Goal: Task Accomplishment & Management: Manage account settings

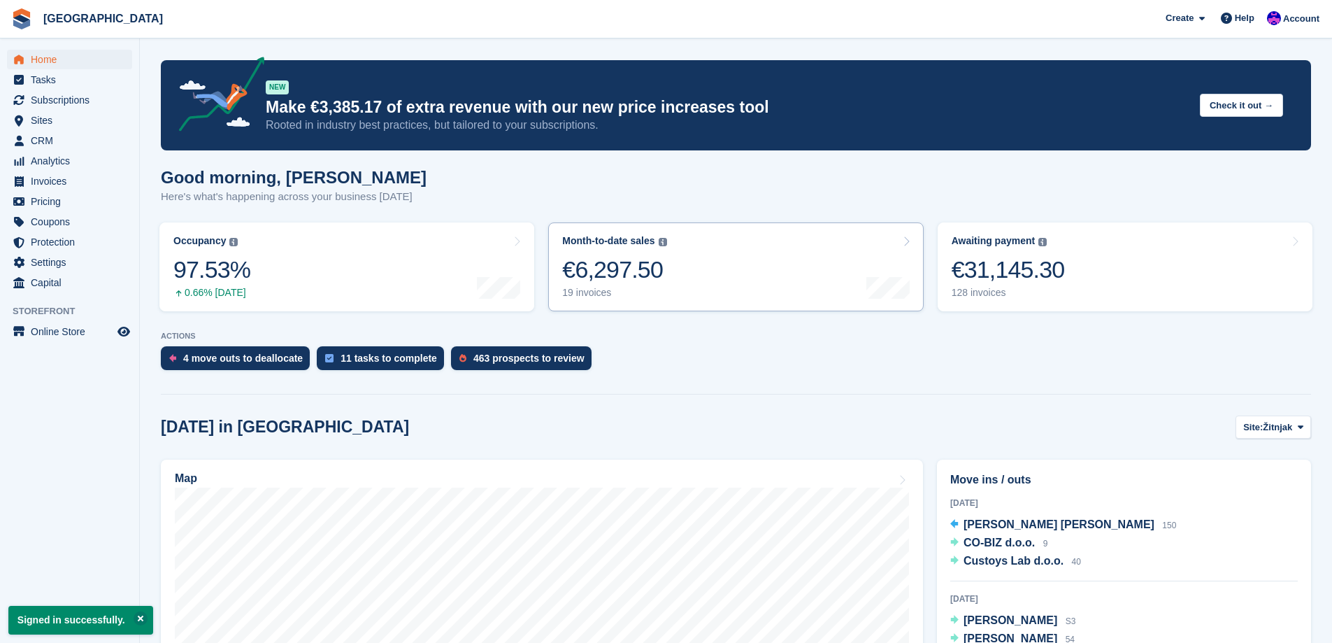
click at [718, 285] on link "Month-to-date sales The sum of all finalised invoices generated this month to d…" at bounding box center [735, 266] width 375 height 89
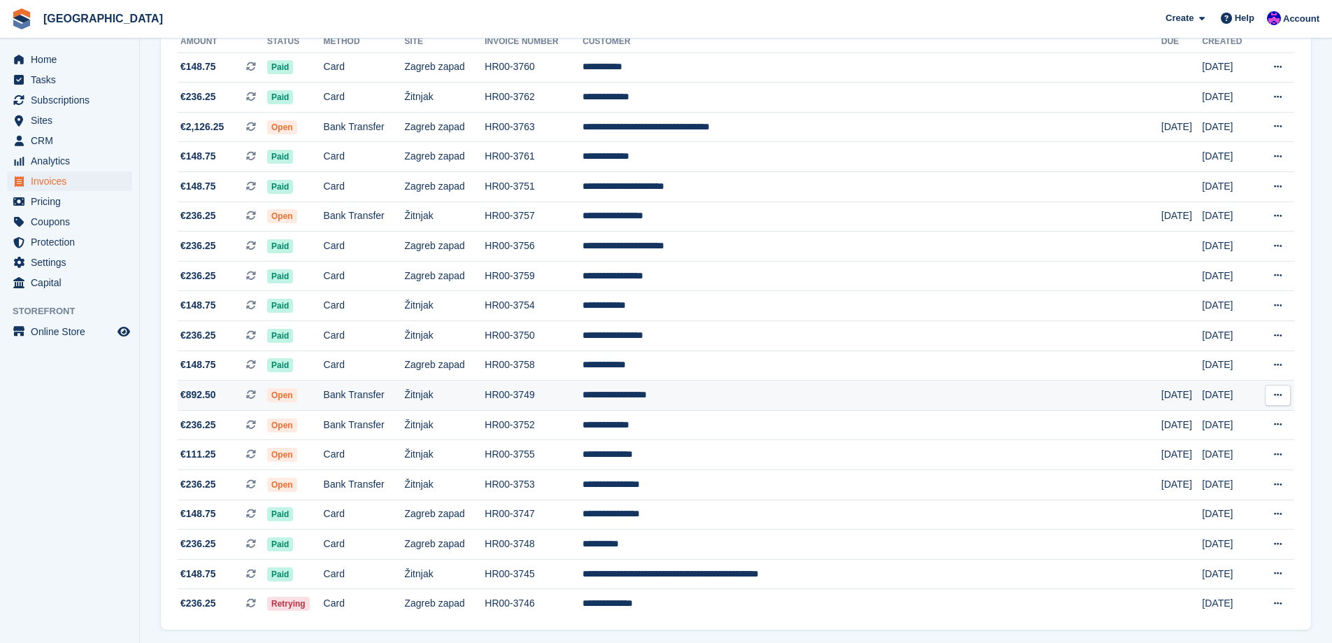
scroll to position [157, 0]
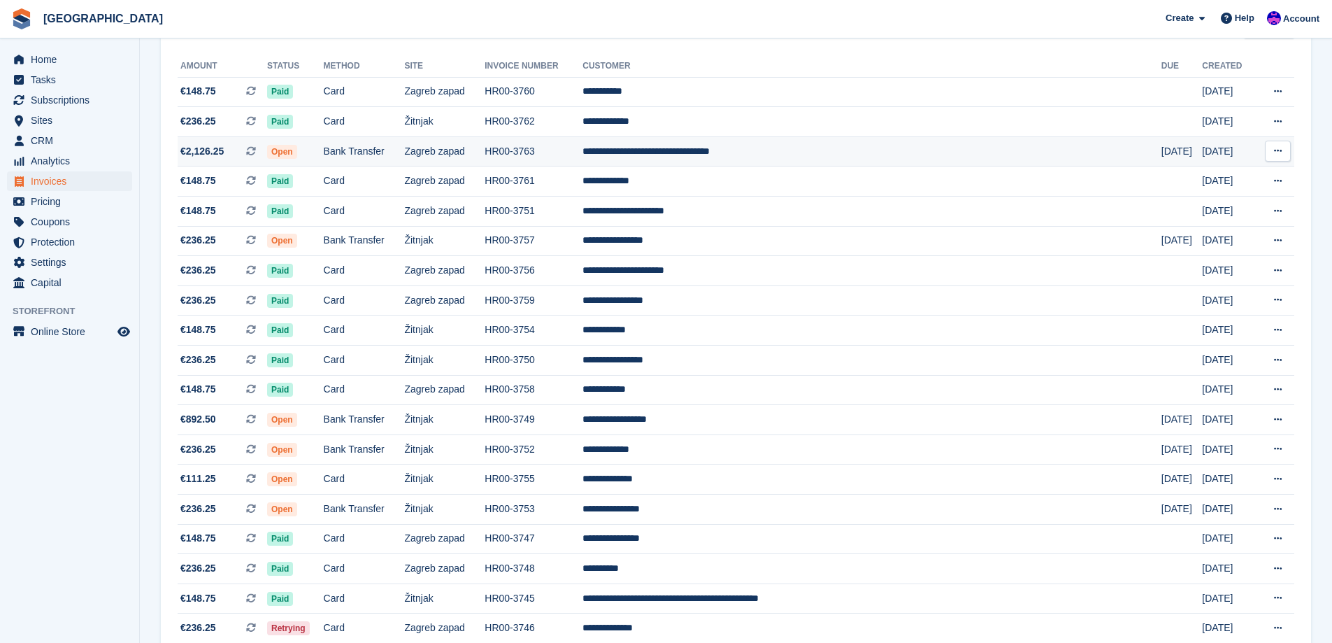
click at [231, 155] on span "€2,126.25 This is a recurring subscription invoice." at bounding box center [222, 151] width 89 height 15
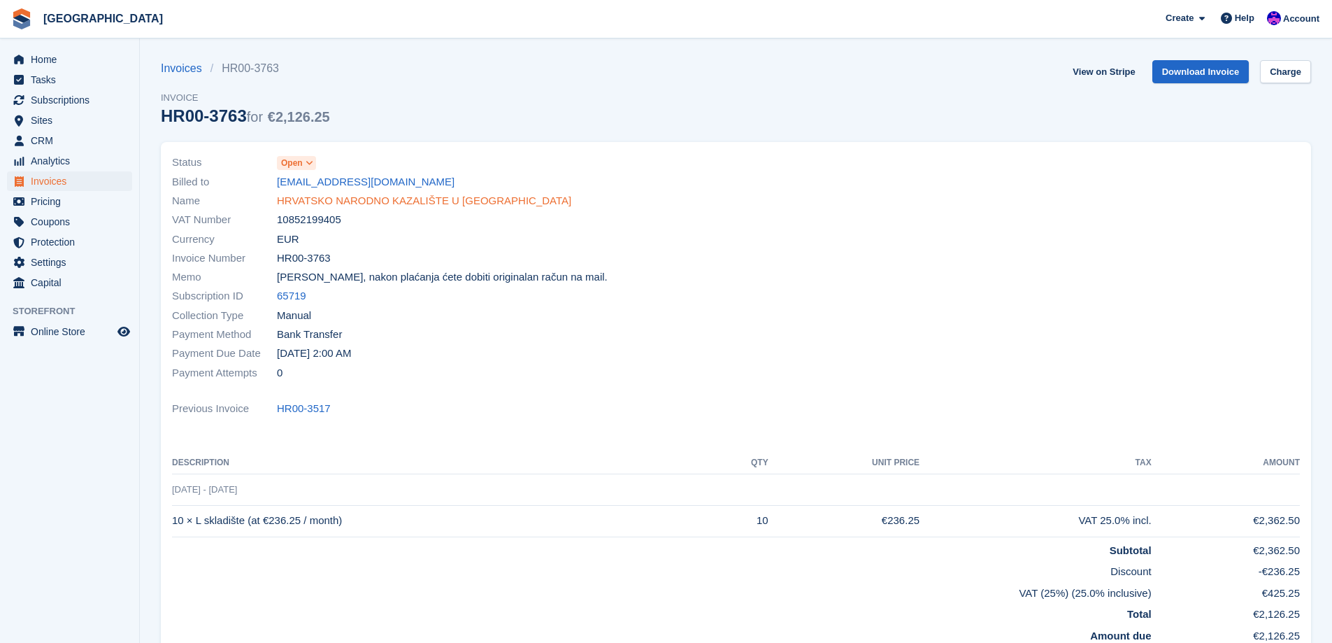
click at [372, 203] on link "HRVATSKO NARODNO KAZALIŠTE U ZAGREBU" at bounding box center [424, 201] width 294 height 16
click at [28, 62] on link "Home" at bounding box center [69, 60] width 125 height 20
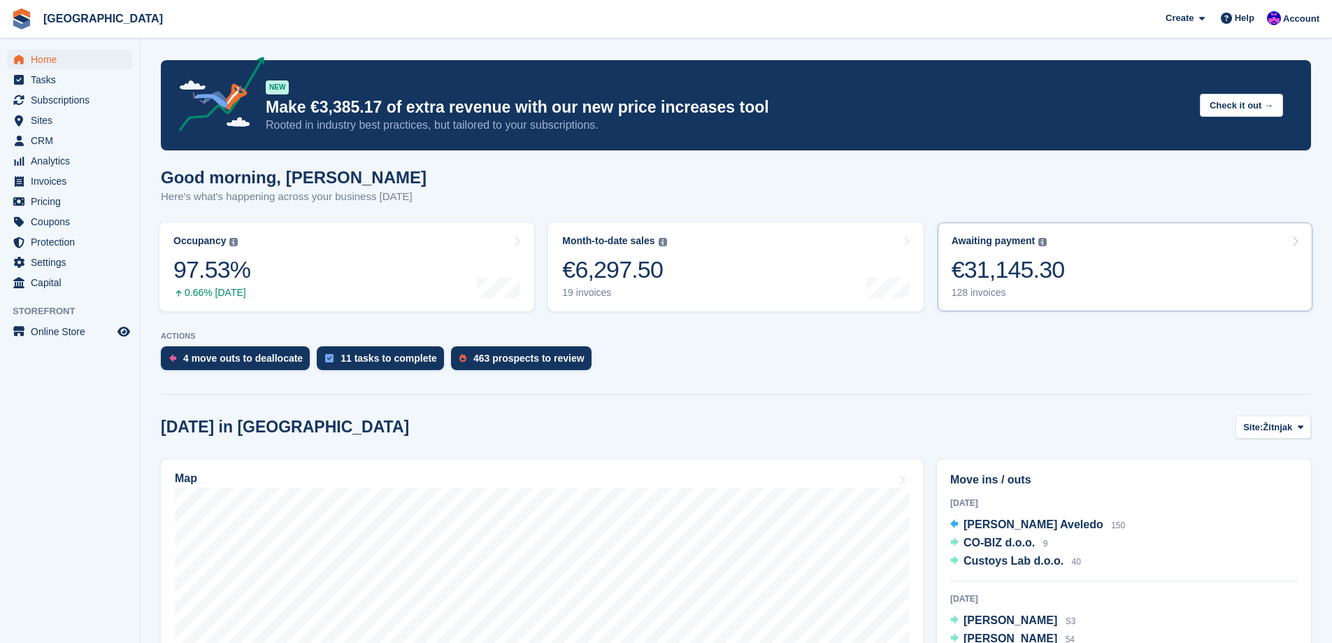
click at [1035, 299] on link "Awaiting payment The total outstanding balance on all open invoices. €31,145.30…" at bounding box center [1125, 266] width 375 height 89
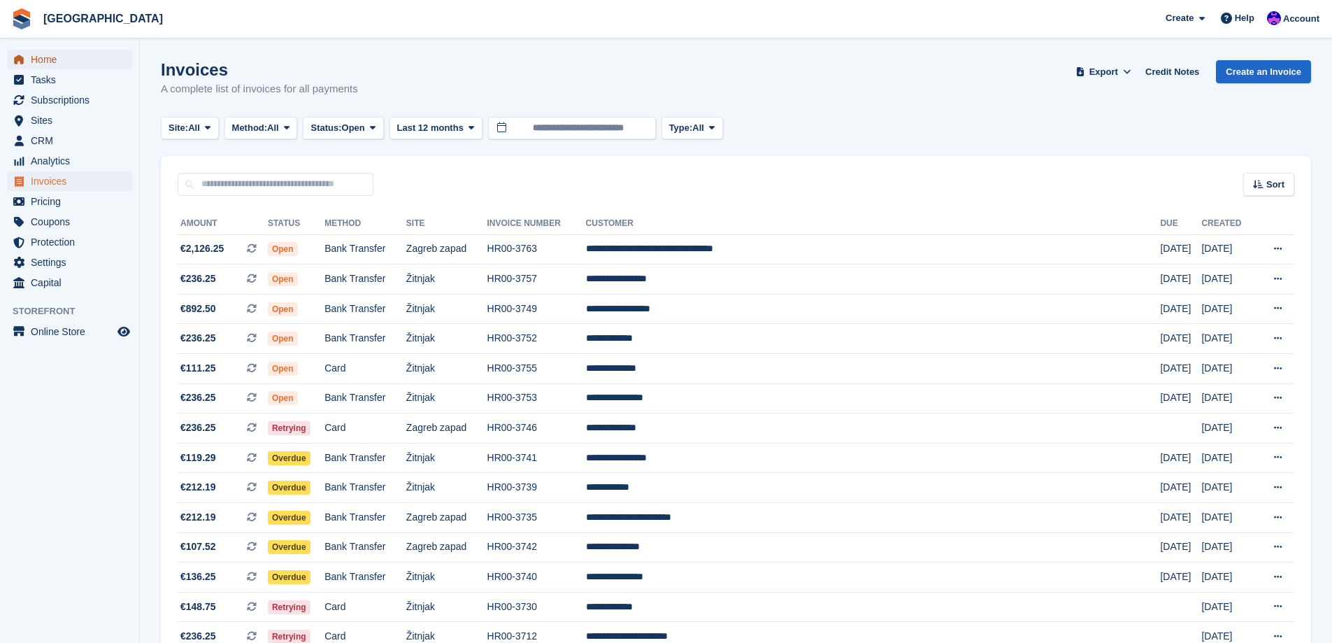
click at [38, 58] on span "Home" at bounding box center [73, 60] width 84 height 20
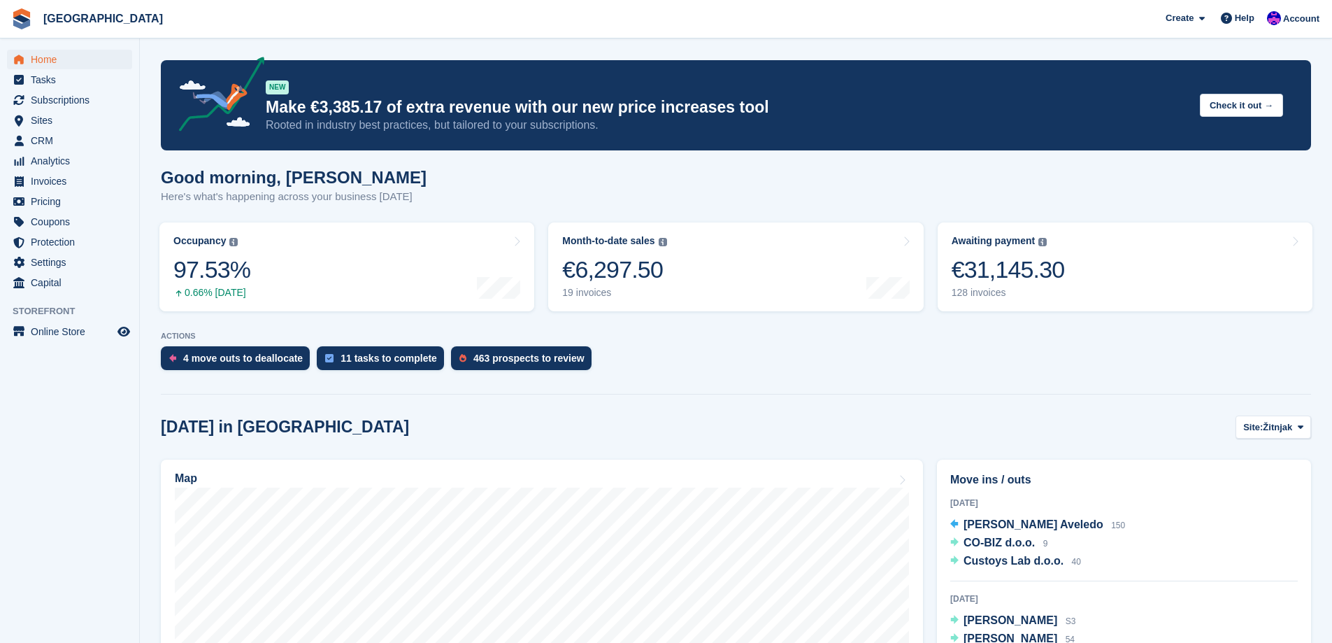
scroll to position [70, 0]
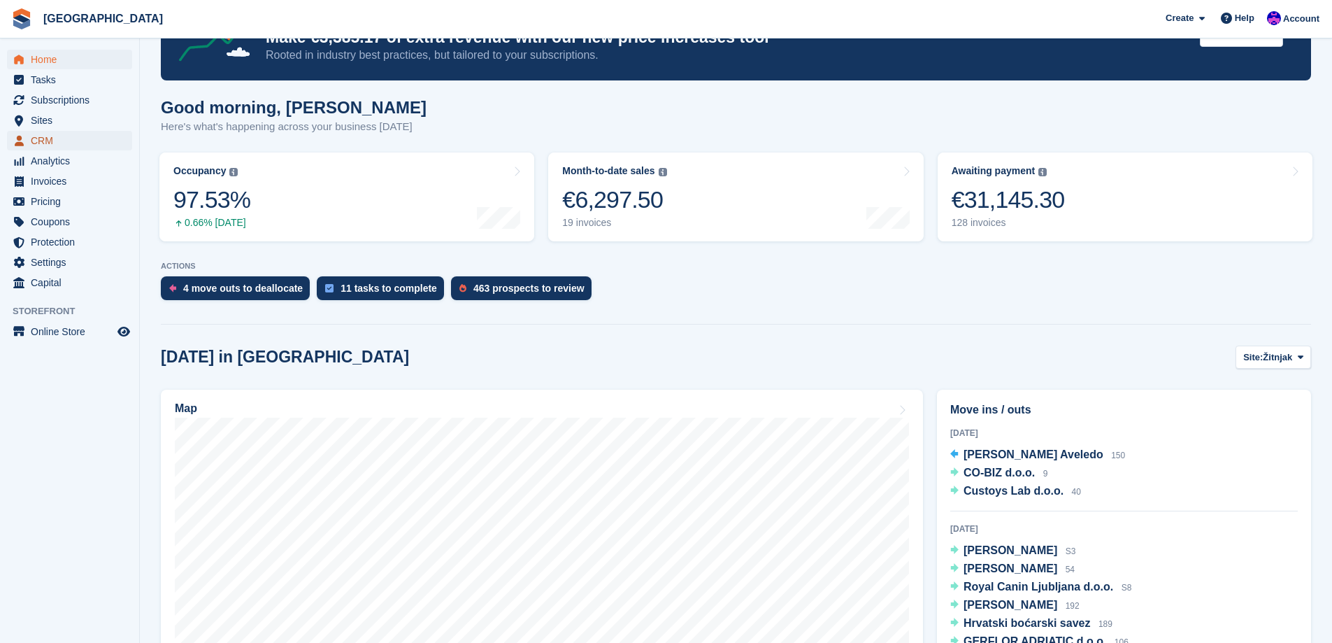
click at [62, 145] on span "CRM" at bounding box center [73, 141] width 84 height 20
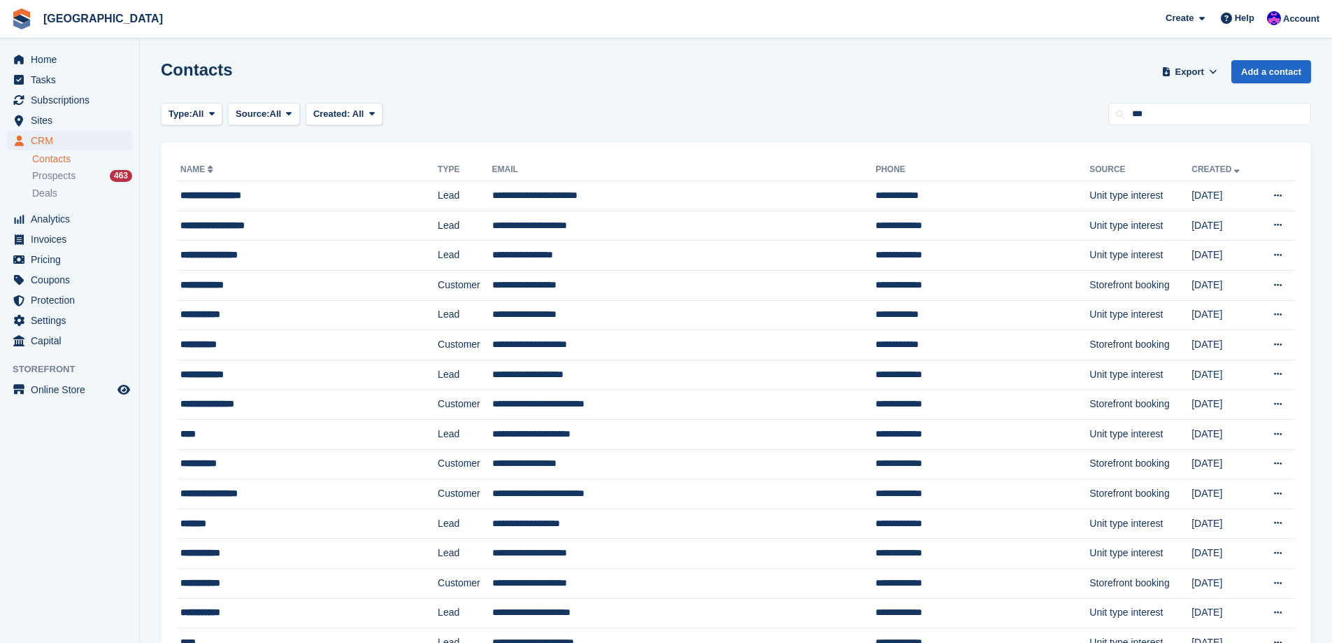
type input "***"
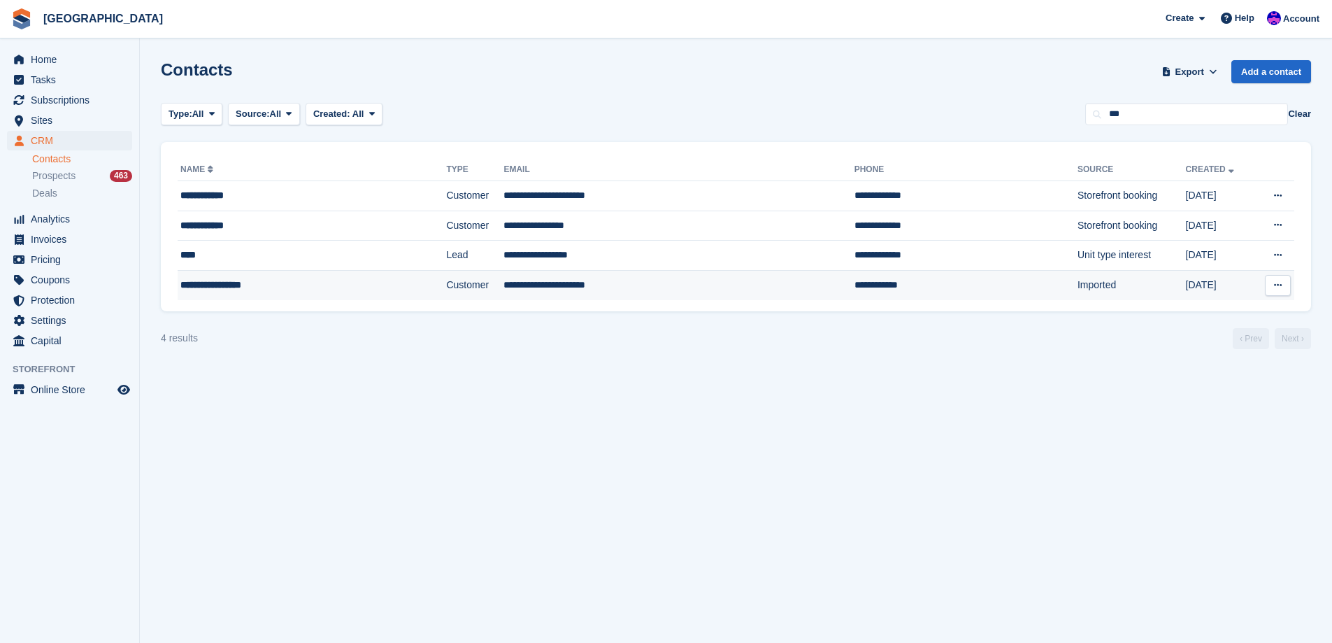
click at [854, 287] on td "**********" at bounding box center [965, 284] width 223 height 29
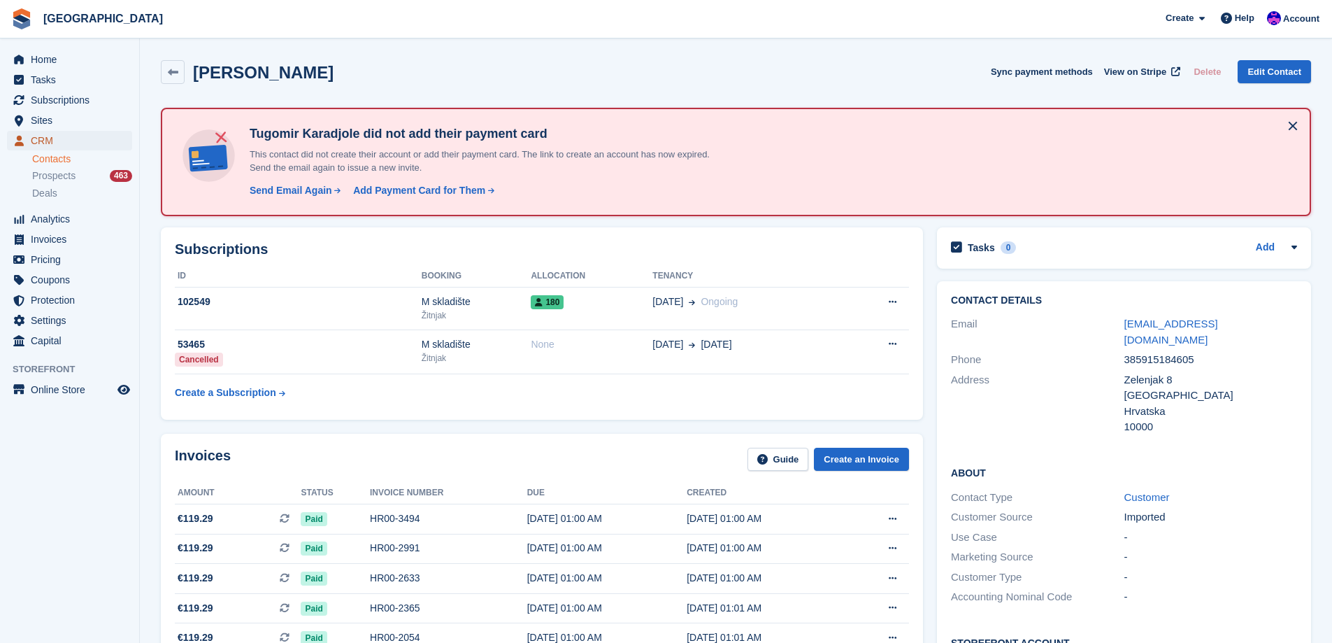
click at [71, 138] on span "CRM" at bounding box center [73, 141] width 84 height 20
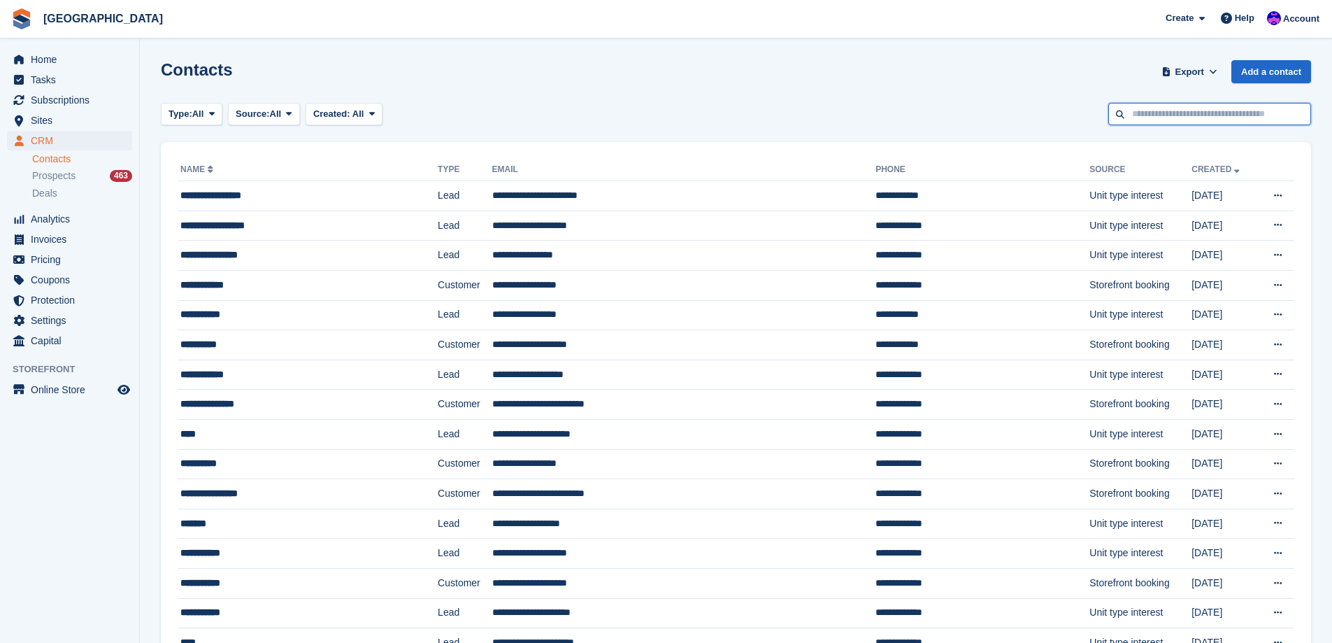
click at [1226, 120] on input "text" at bounding box center [1209, 114] width 203 height 23
type input "****"
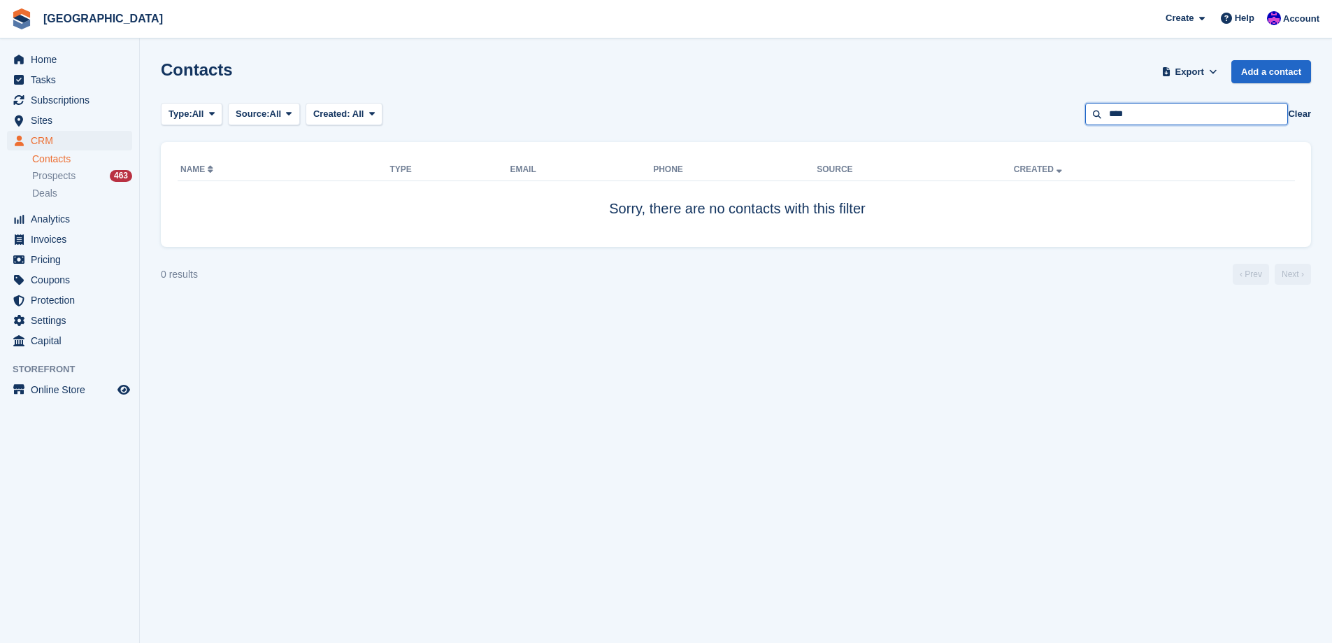
click at [1111, 116] on input "****" at bounding box center [1186, 114] width 203 height 23
type input "*******"
click at [1159, 115] on input "*******" at bounding box center [1186, 114] width 203 height 23
click at [1159, 114] on input "*******" at bounding box center [1186, 114] width 203 height 23
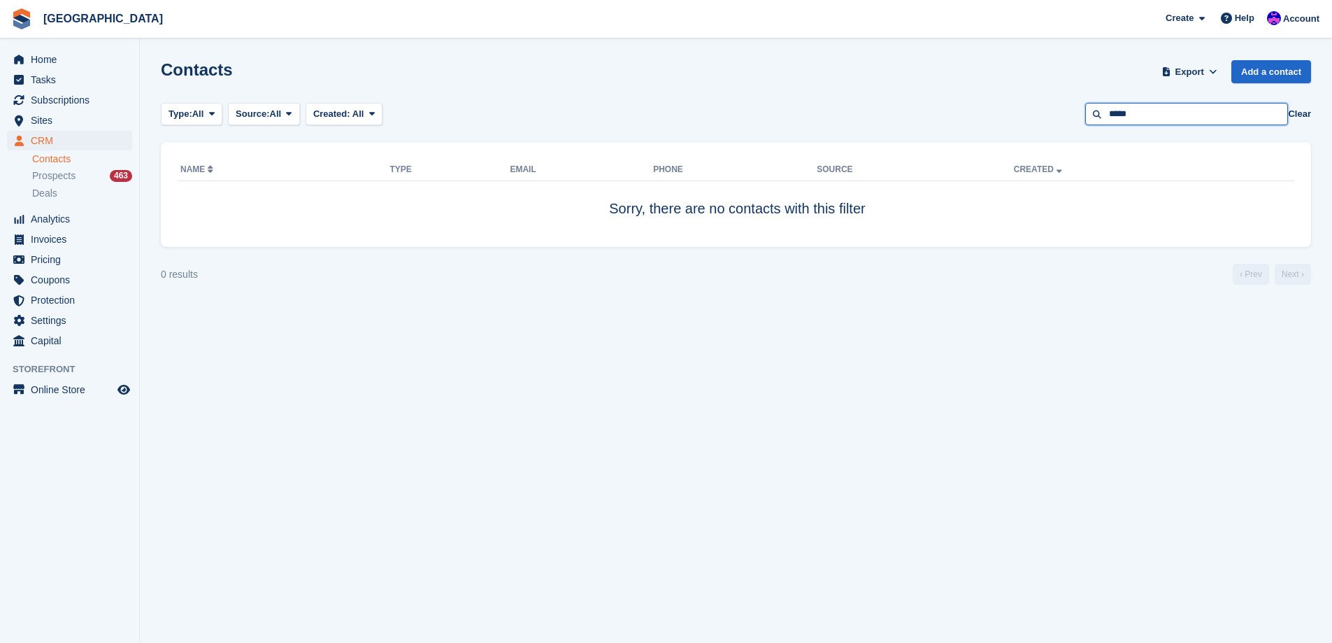
type input "*****"
click at [39, 56] on span "Home" at bounding box center [73, 60] width 84 height 20
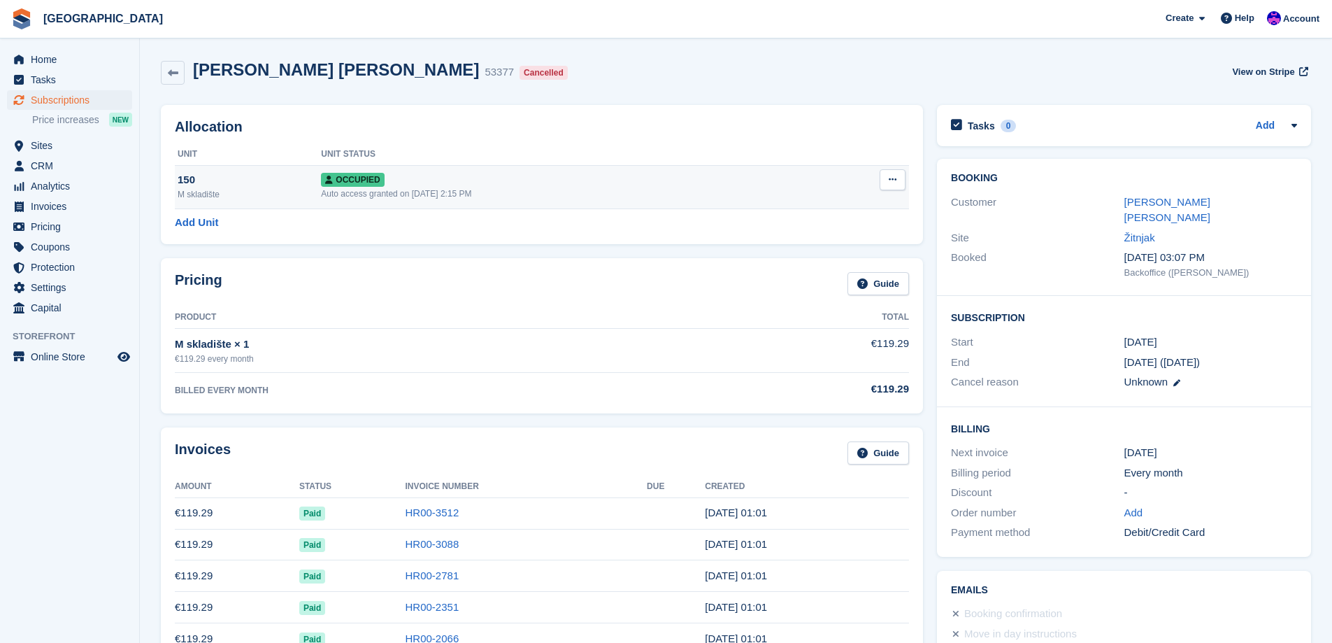
click at [890, 179] on icon at bounding box center [893, 179] width 8 height 9
click at [847, 252] on p "Deallocate" at bounding box center [839, 255] width 122 height 18
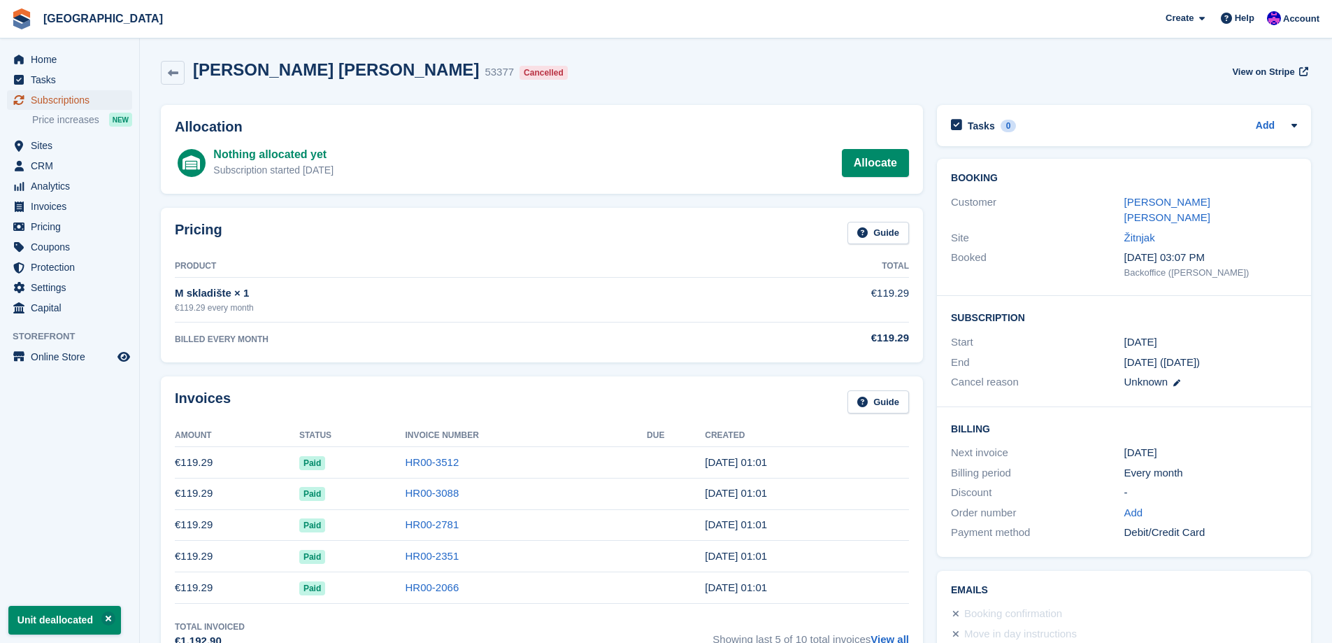
click at [82, 102] on span "Subscriptions" at bounding box center [73, 100] width 84 height 20
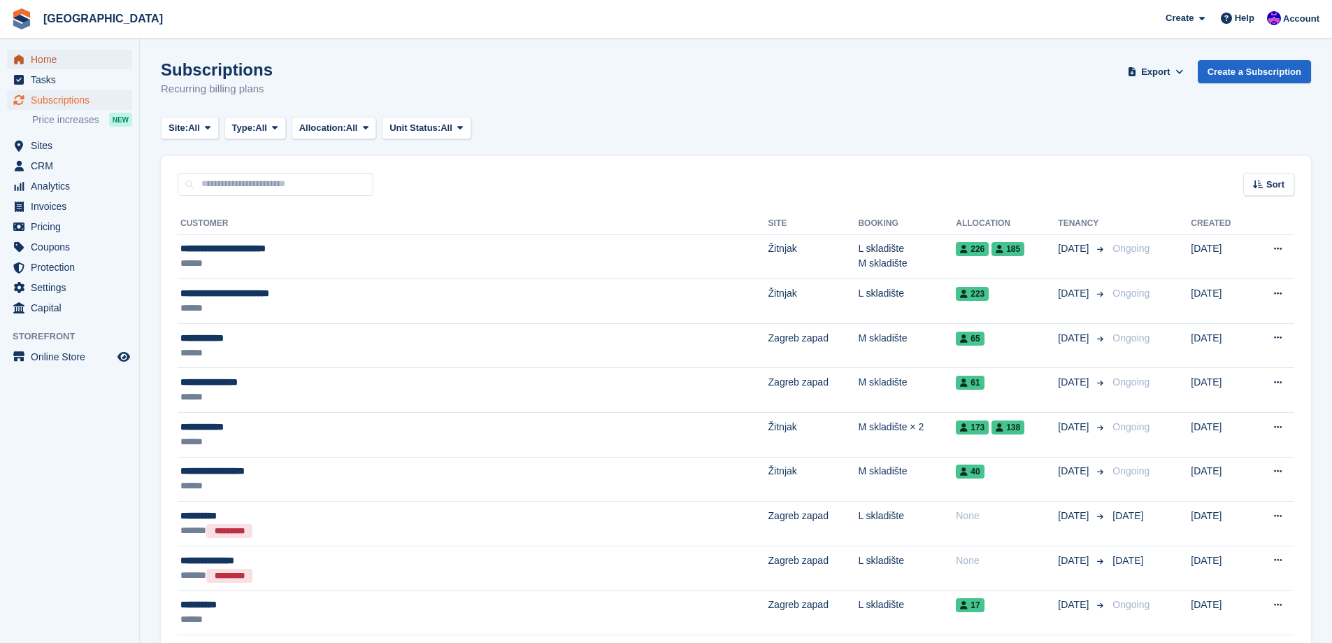
click at [62, 60] on span "Home" at bounding box center [73, 60] width 84 height 20
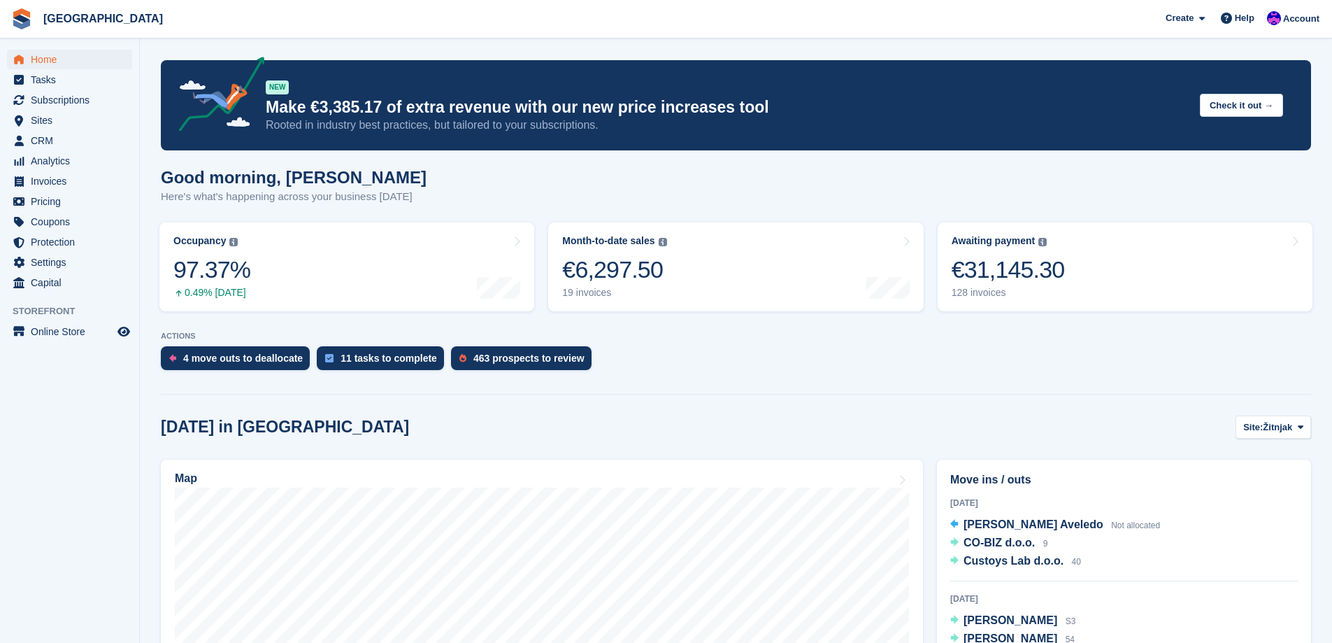
scroll to position [280, 0]
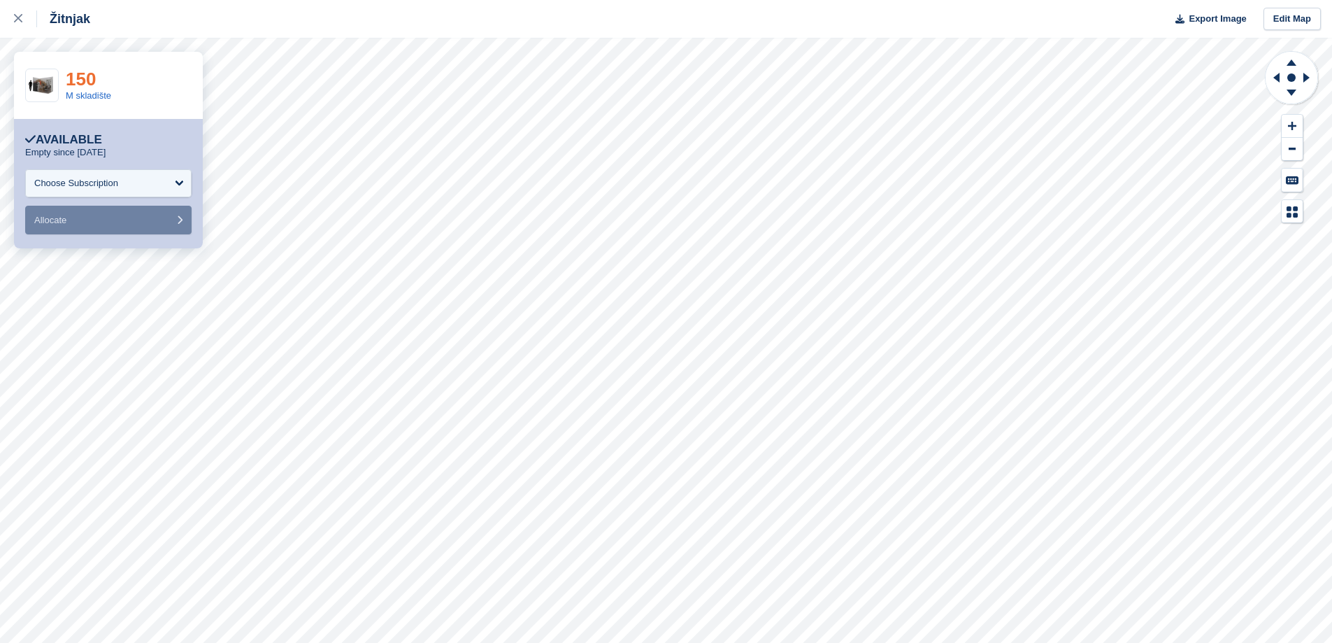
click at [72, 79] on link "150" at bounding box center [81, 79] width 30 height 21
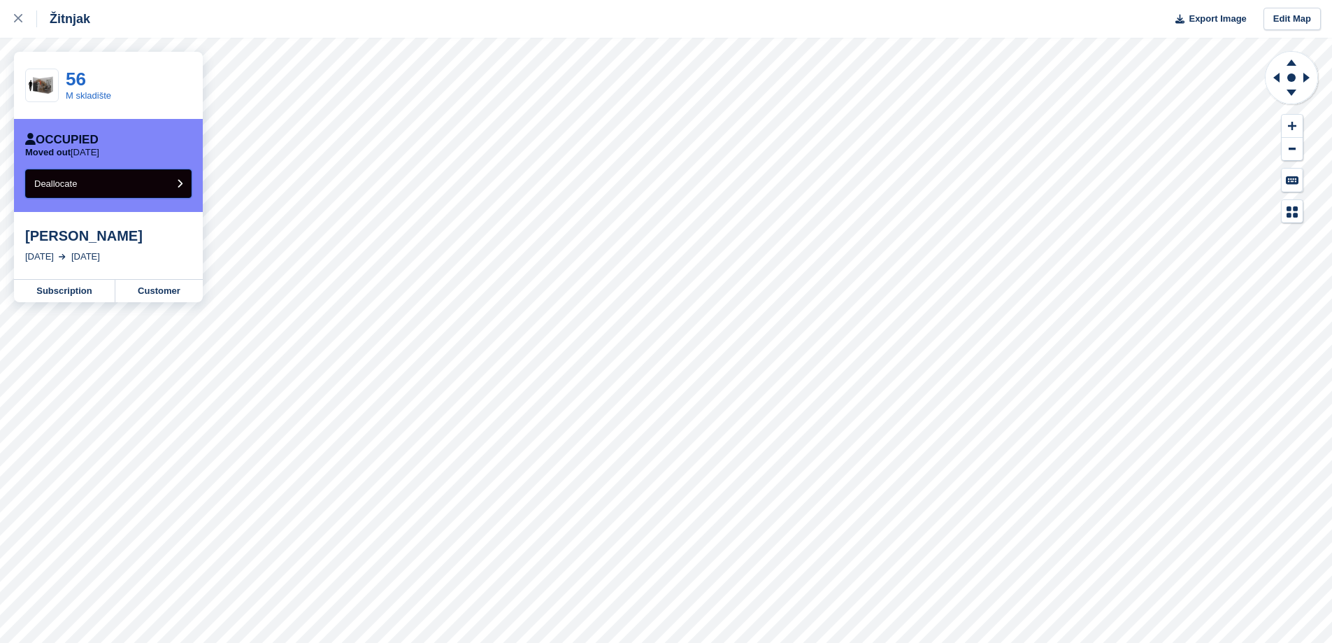
click at [127, 189] on button "Deallocate" at bounding box center [108, 183] width 166 height 29
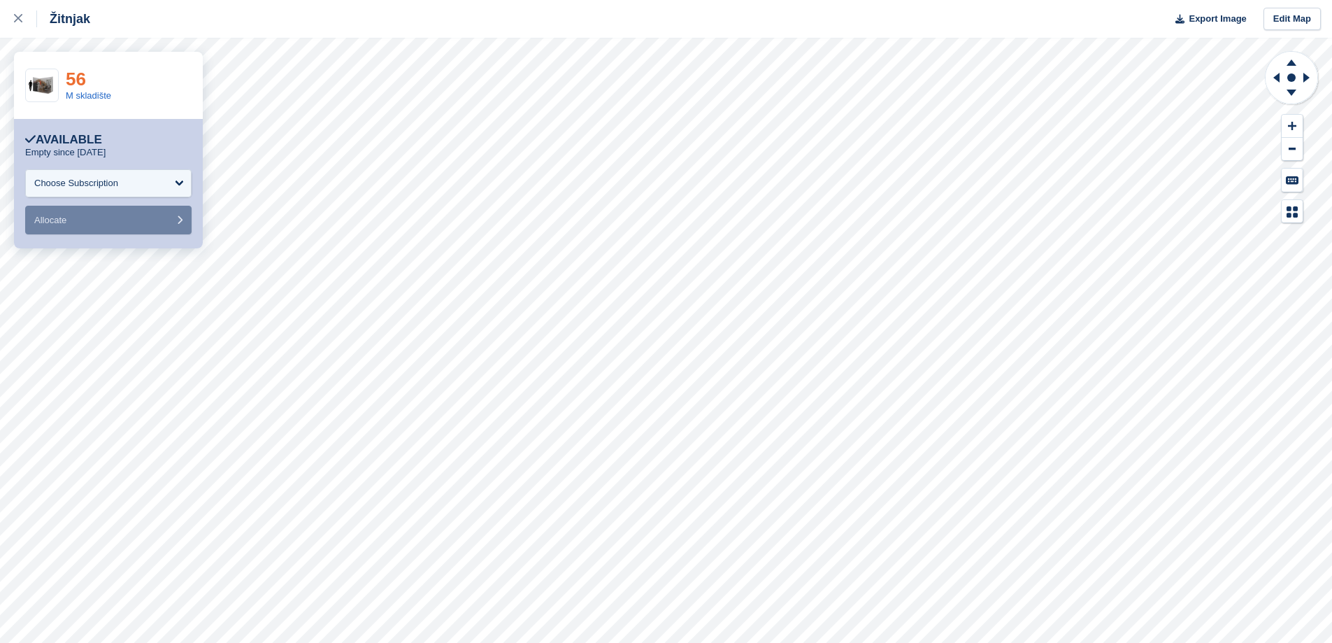
click at [70, 77] on link "56" at bounding box center [76, 79] width 20 height 21
click at [1, 23] on link at bounding box center [18, 19] width 37 height 38
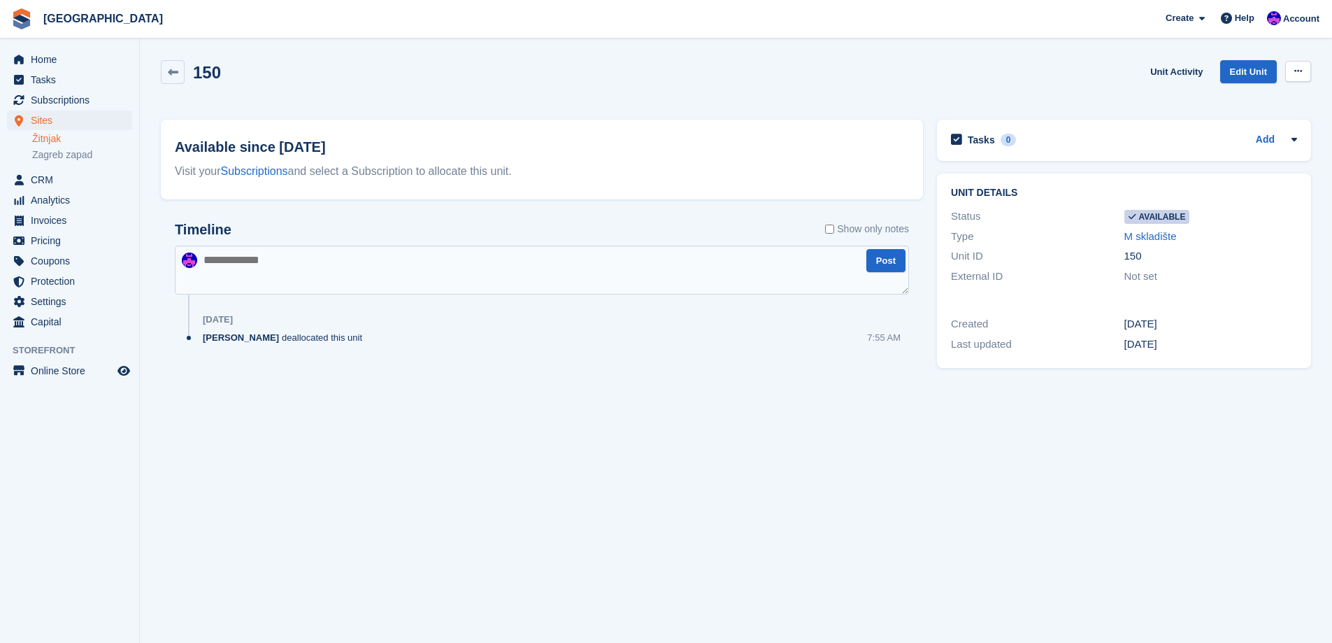
click at [1309, 69] on button at bounding box center [1298, 71] width 26 height 21
click at [1274, 96] on p "Make unavailable" at bounding box center [1244, 98] width 122 height 18
drag, startPoint x: 0, startPoint y: 0, endPoint x: 1294, endPoint y: 68, distance: 1295.3
click at [1294, 68] on button at bounding box center [1298, 71] width 26 height 21
click at [1258, 99] on p "Make unavailable" at bounding box center [1244, 98] width 122 height 18
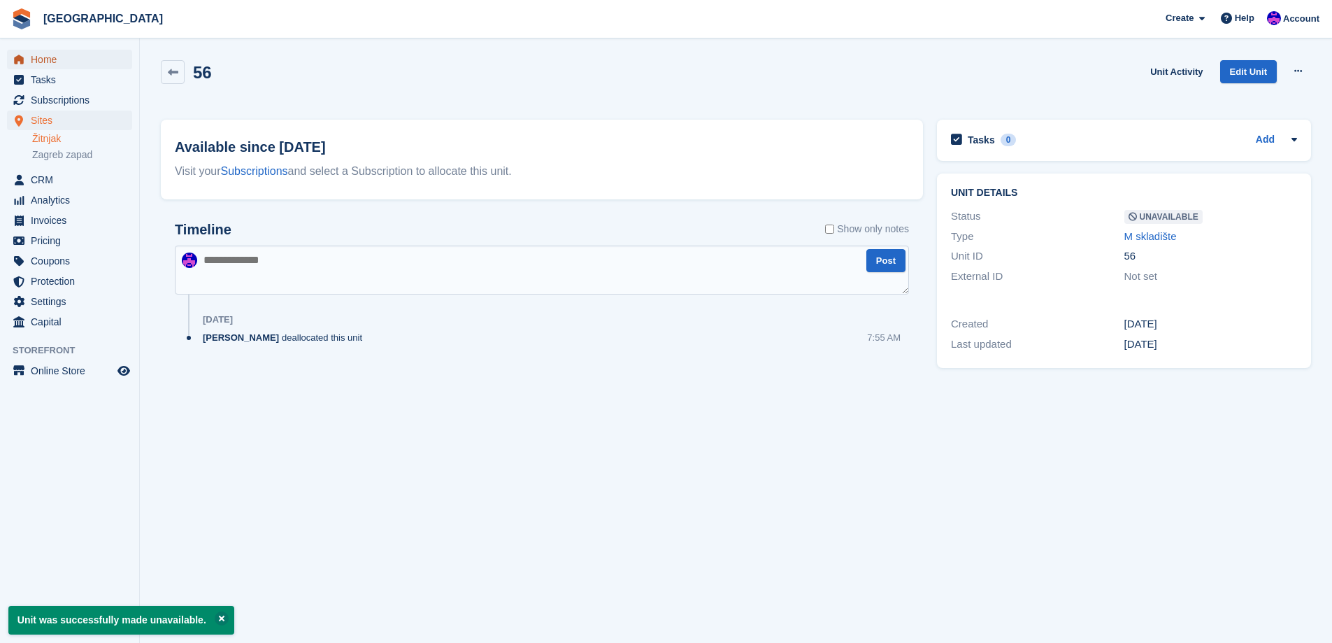
click at [66, 66] on span "Home" at bounding box center [73, 60] width 84 height 20
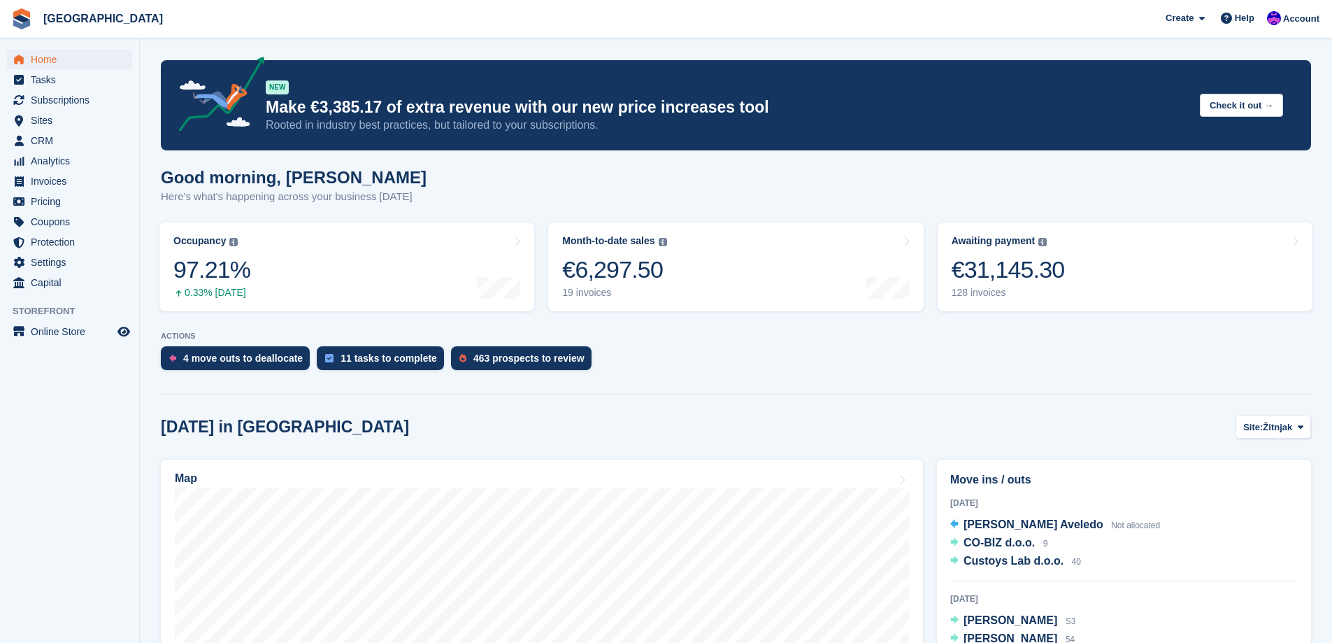
scroll to position [350, 0]
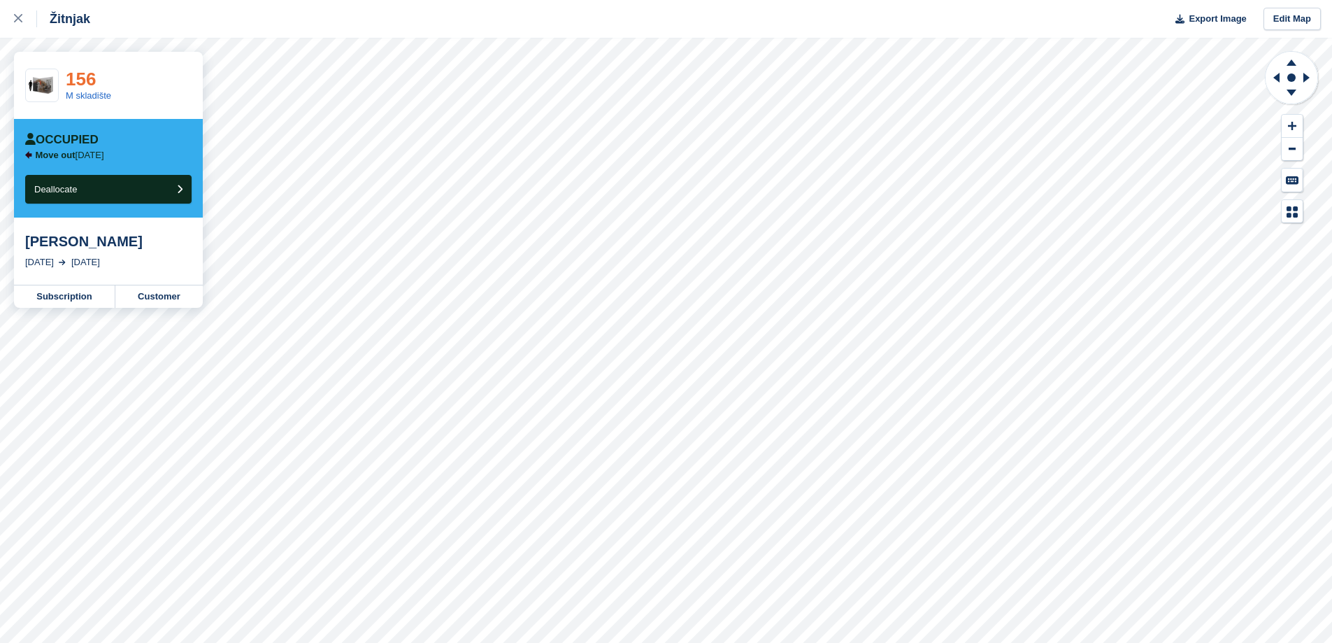
click at [79, 82] on link "156" at bounding box center [81, 79] width 30 height 21
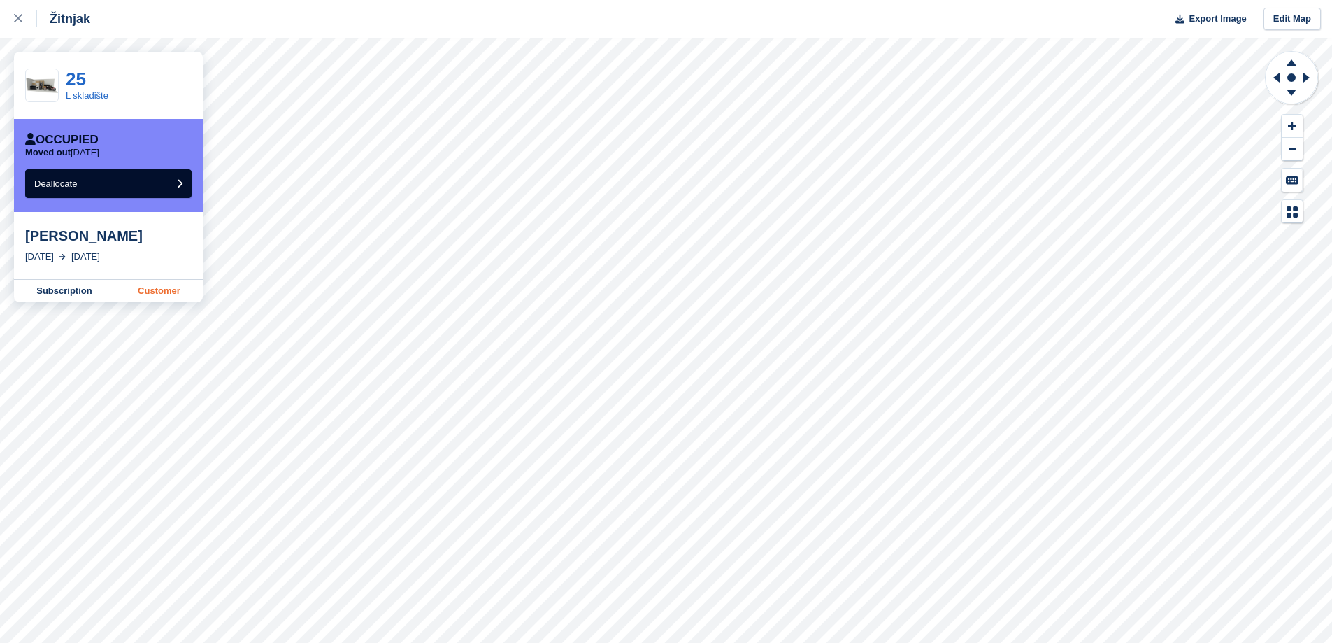
click at [166, 286] on link "Customer" at bounding box center [158, 291] width 87 height 22
click at [23, 12] on div at bounding box center [25, 18] width 23 height 17
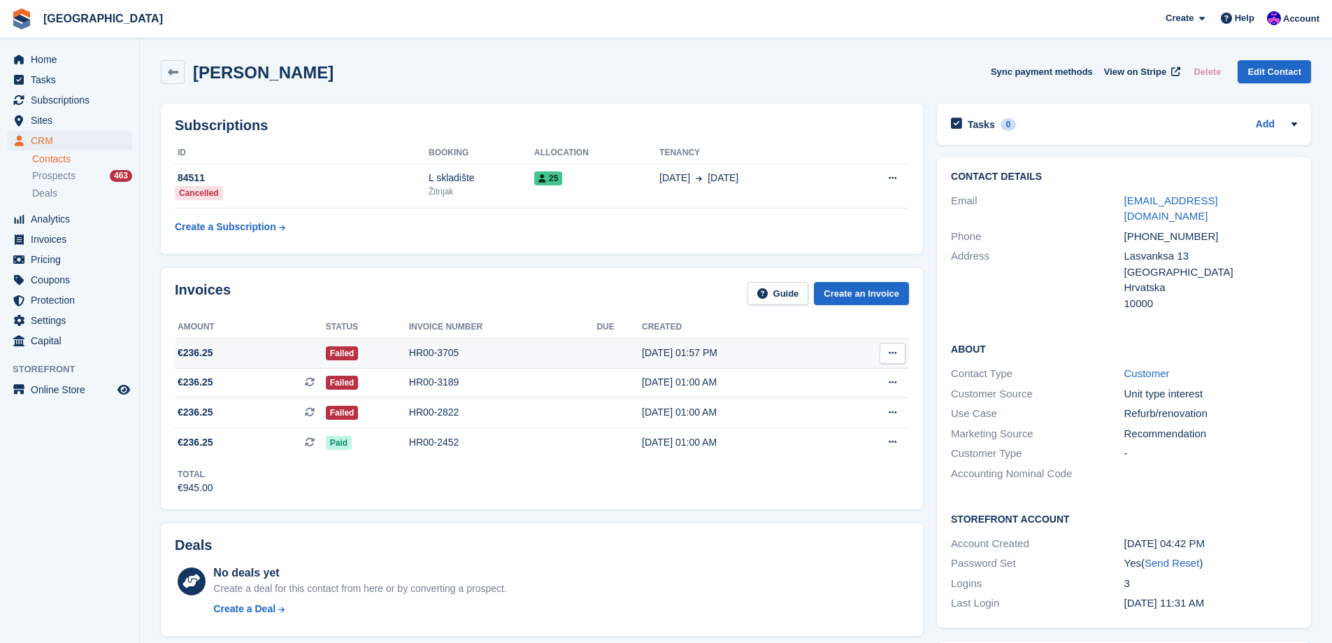
click at [420, 348] on div "HR00-3705" at bounding box center [503, 352] width 188 height 15
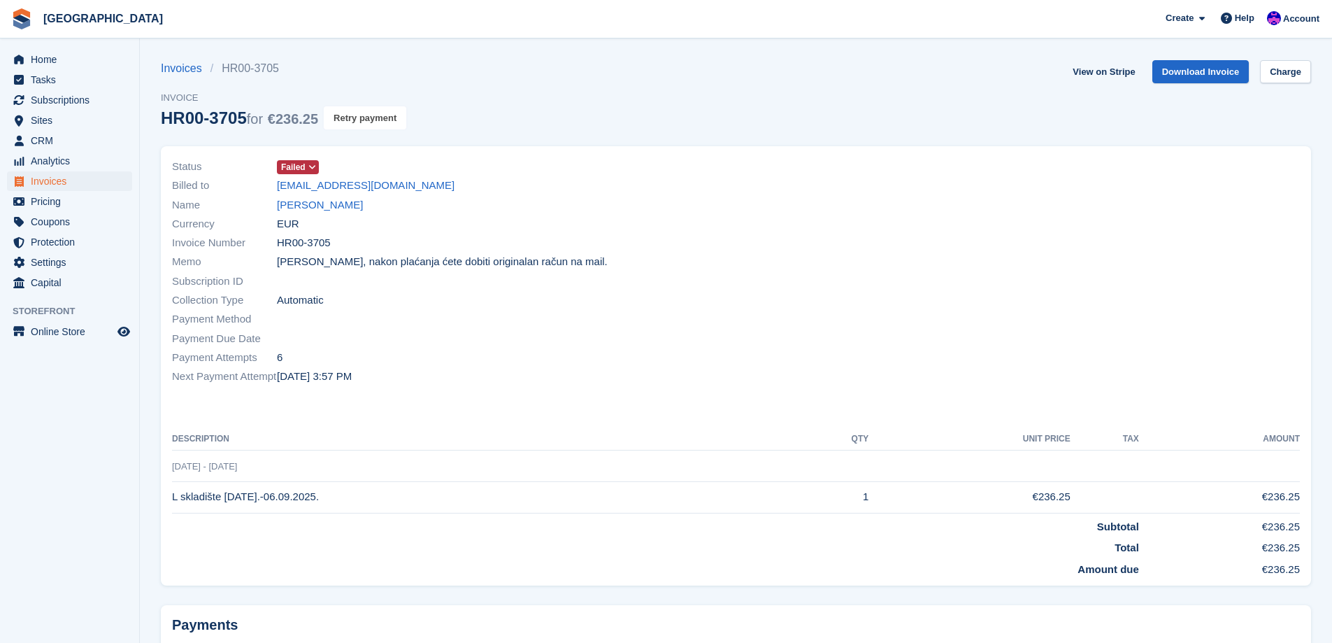
click at [355, 117] on button "Retry payment" at bounding box center [365, 117] width 83 height 23
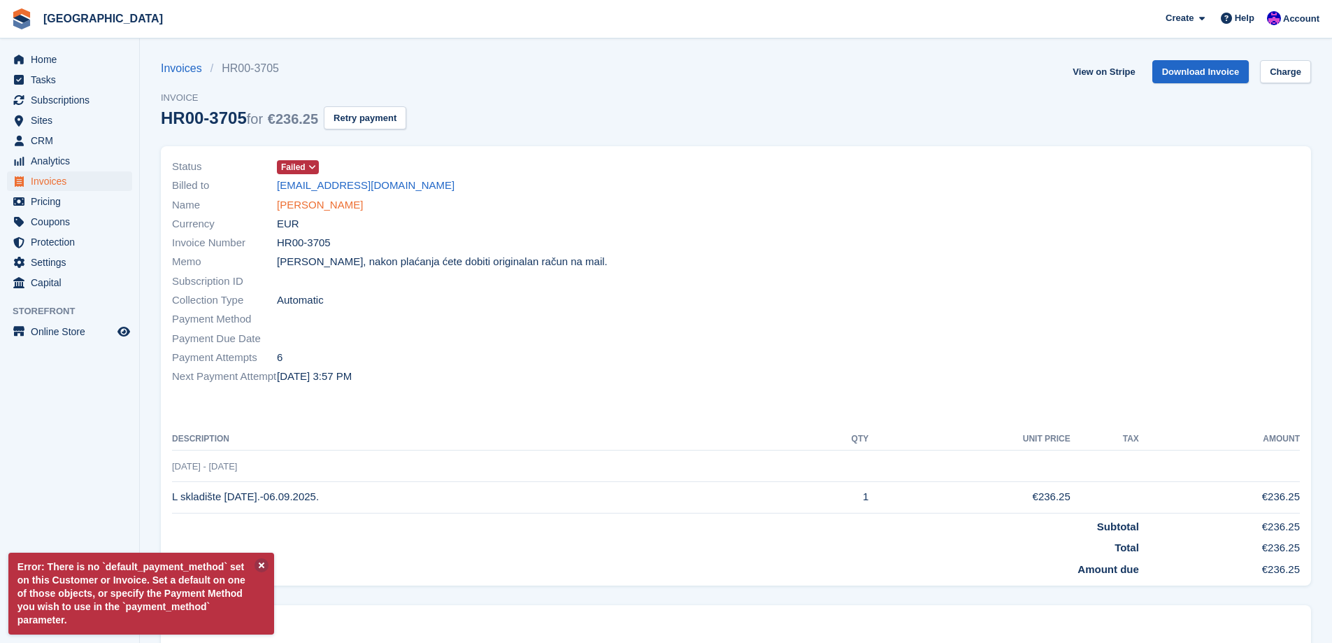
click at [324, 204] on link "Silvio Grozdek" at bounding box center [320, 205] width 86 height 16
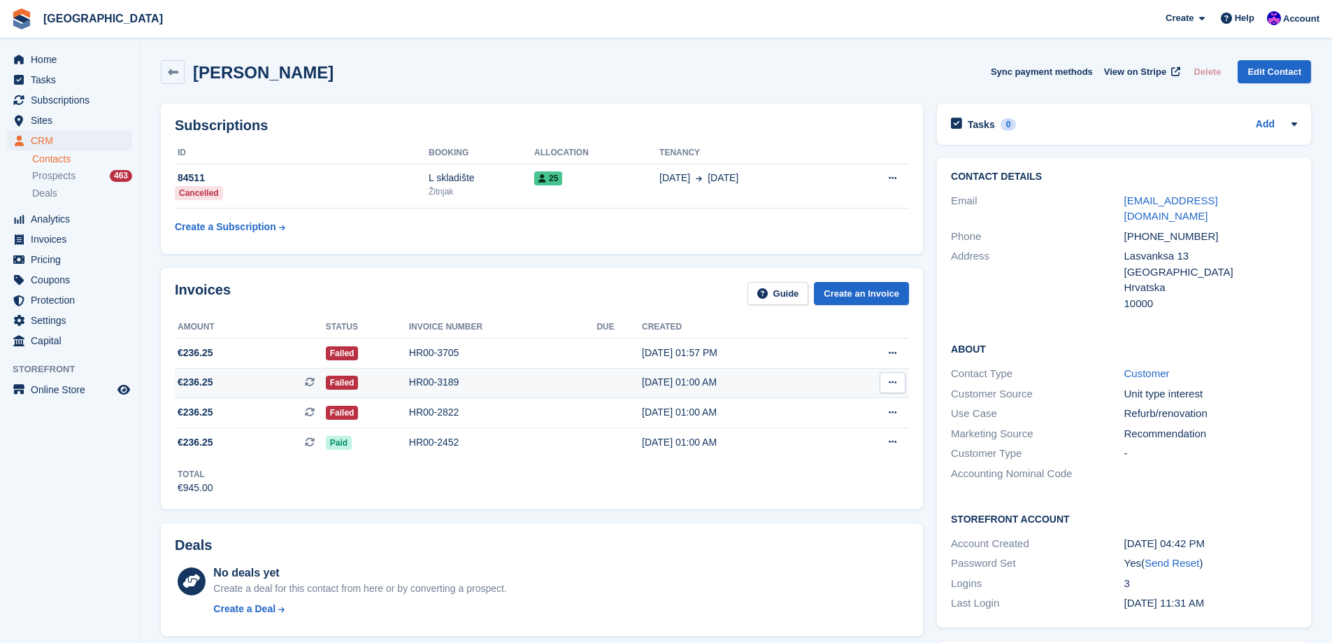
click at [435, 386] on div "HR00-3189" at bounding box center [503, 382] width 188 height 15
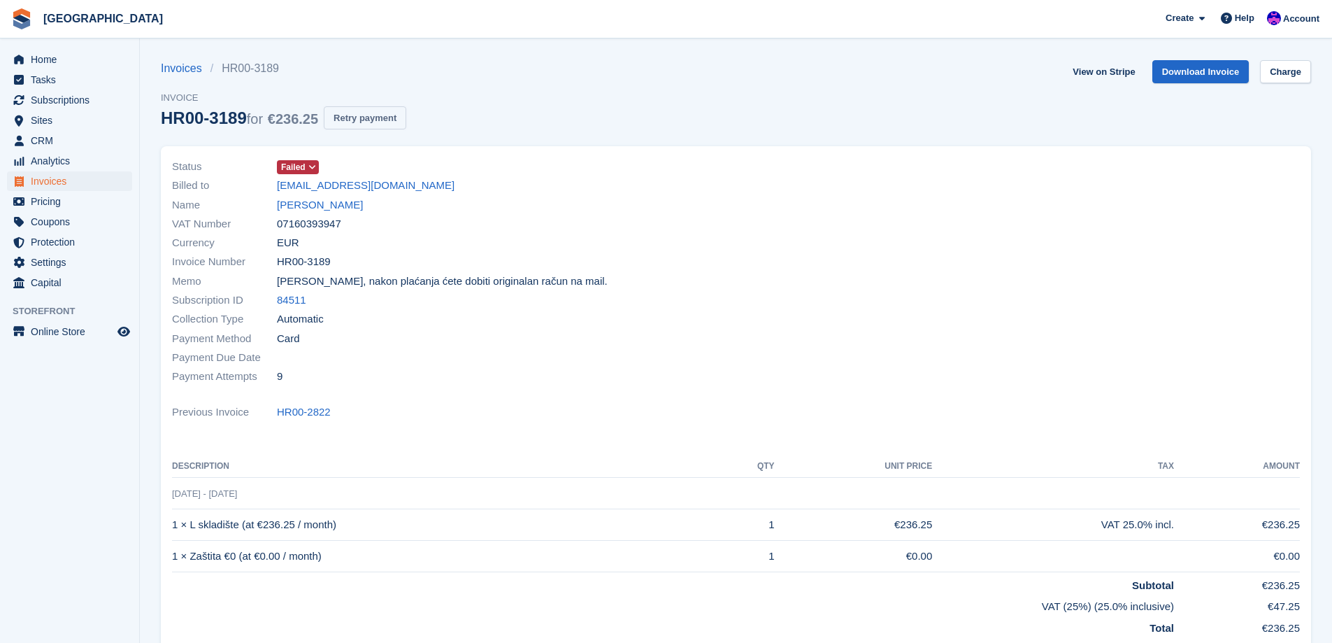
click at [358, 122] on button "Retry payment" at bounding box center [365, 117] width 83 height 23
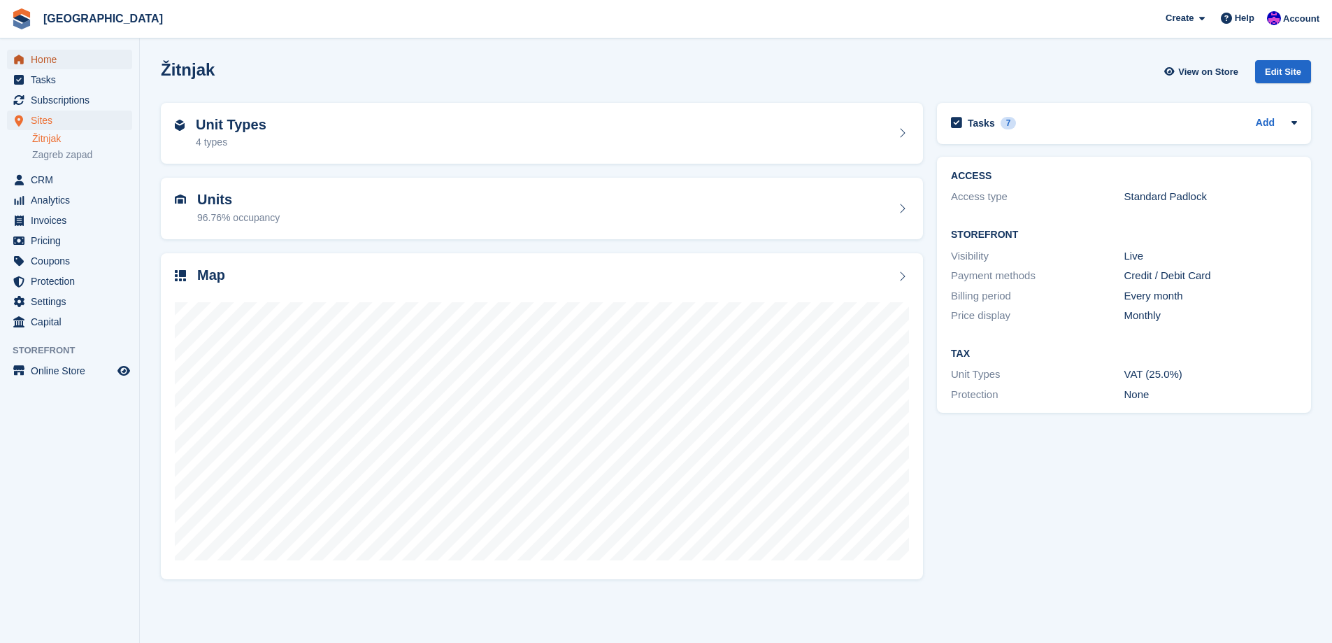
click at [62, 56] on span "Home" at bounding box center [73, 60] width 84 height 20
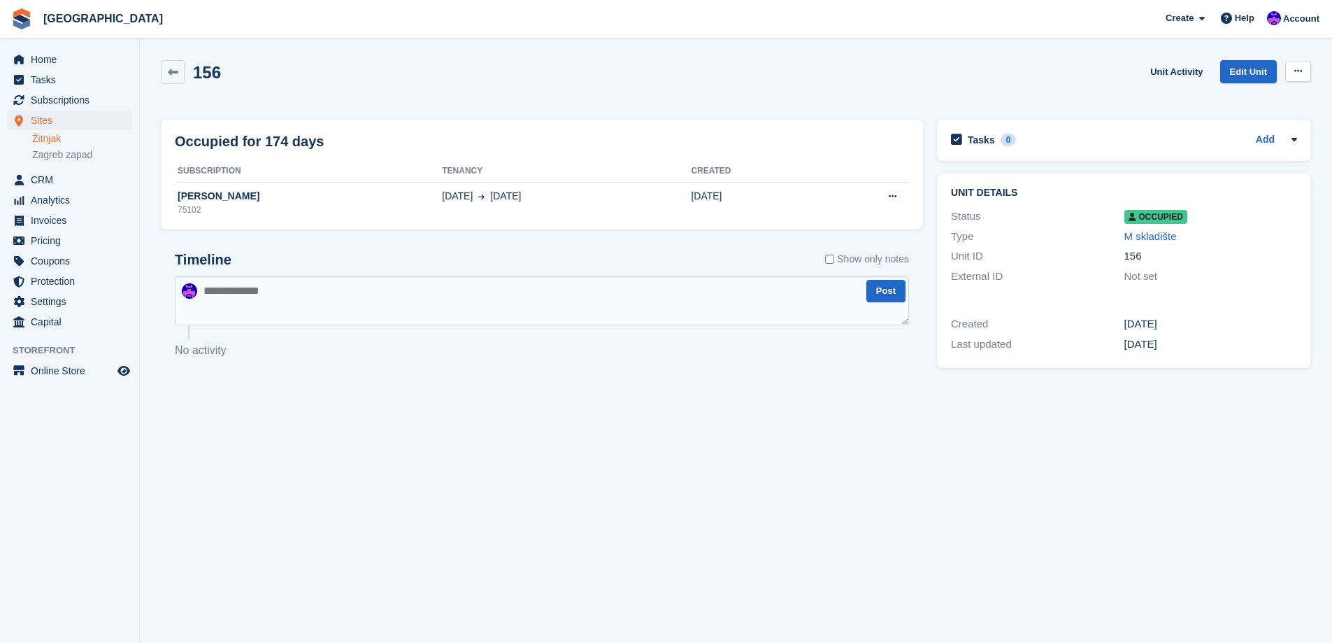
click at [1291, 66] on button at bounding box center [1298, 71] width 26 height 21
click at [928, 83] on div "156 Unit Activity Edit Unit Overlock Repossess Deallocate" at bounding box center [736, 80] width 1150 height 40
click at [1298, 78] on button at bounding box center [1298, 71] width 26 height 21
click at [1247, 144] on p "Deallocate" at bounding box center [1244, 147] width 122 height 18
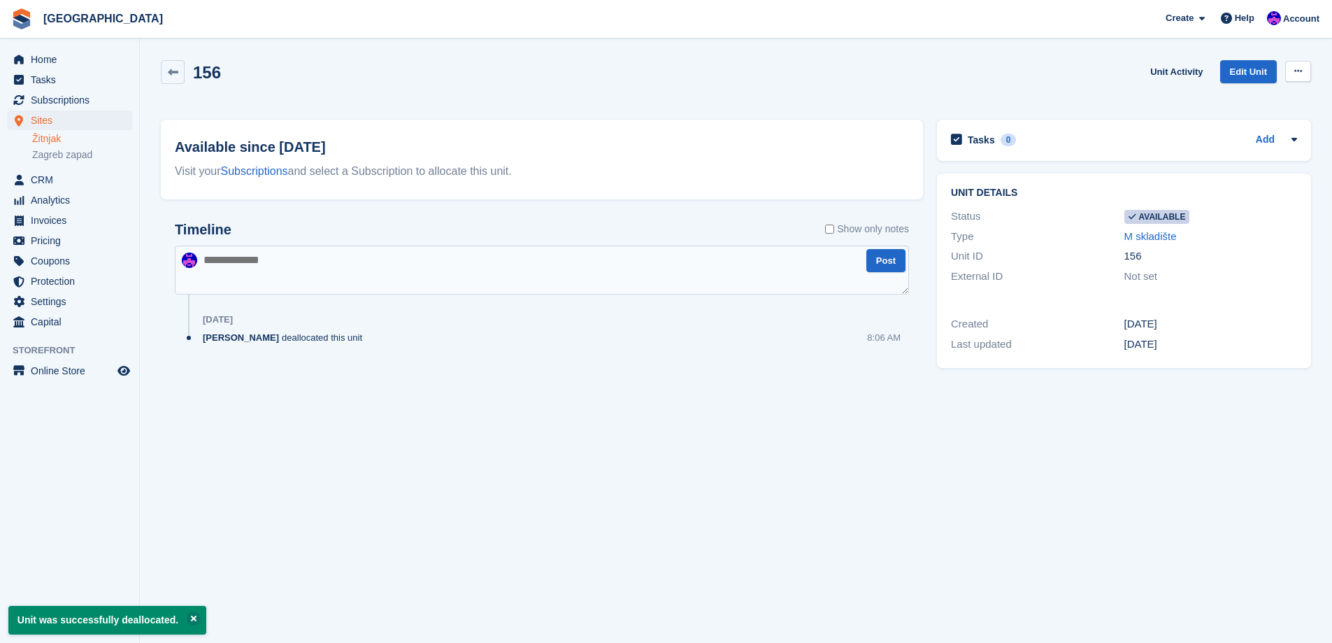
click at [1301, 76] on icon at bounding box center [1298, 70] width 8 height 9
click at [1238, 97] on p "Make unavailable" at bounding box center [1244, 98] width 122 height 18
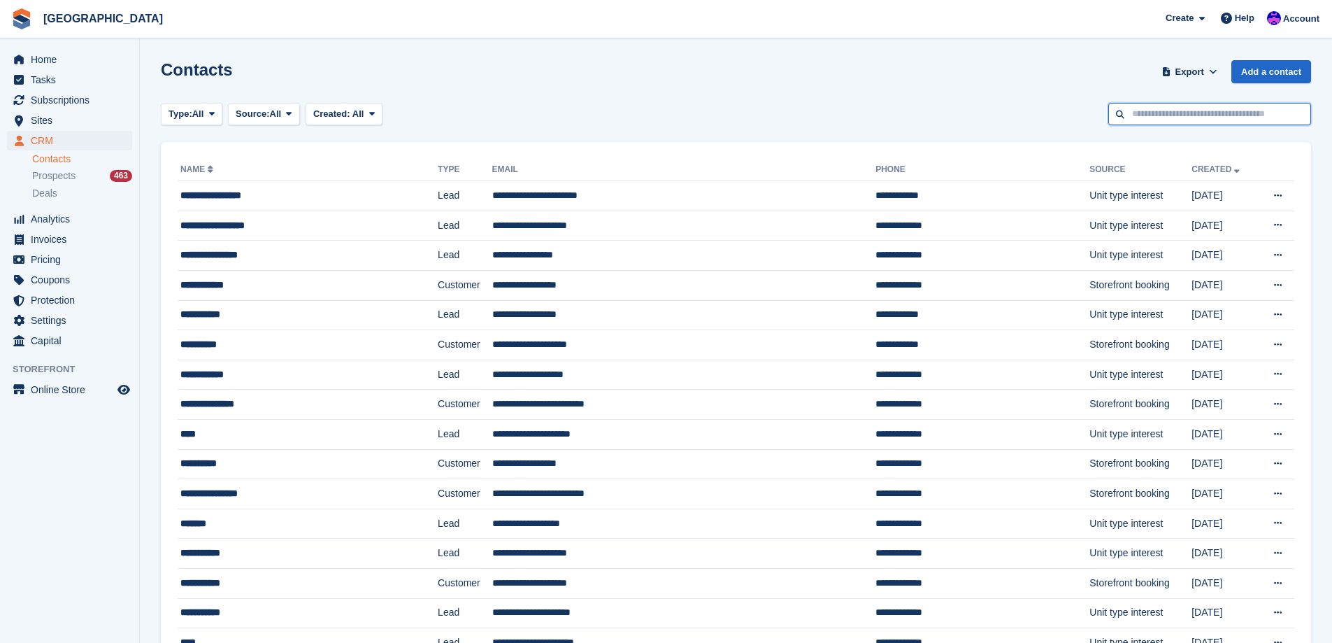
click at [1145, 118] on input "text" at bounding box center [1209, 114] width 203 height 23
type input "*****"
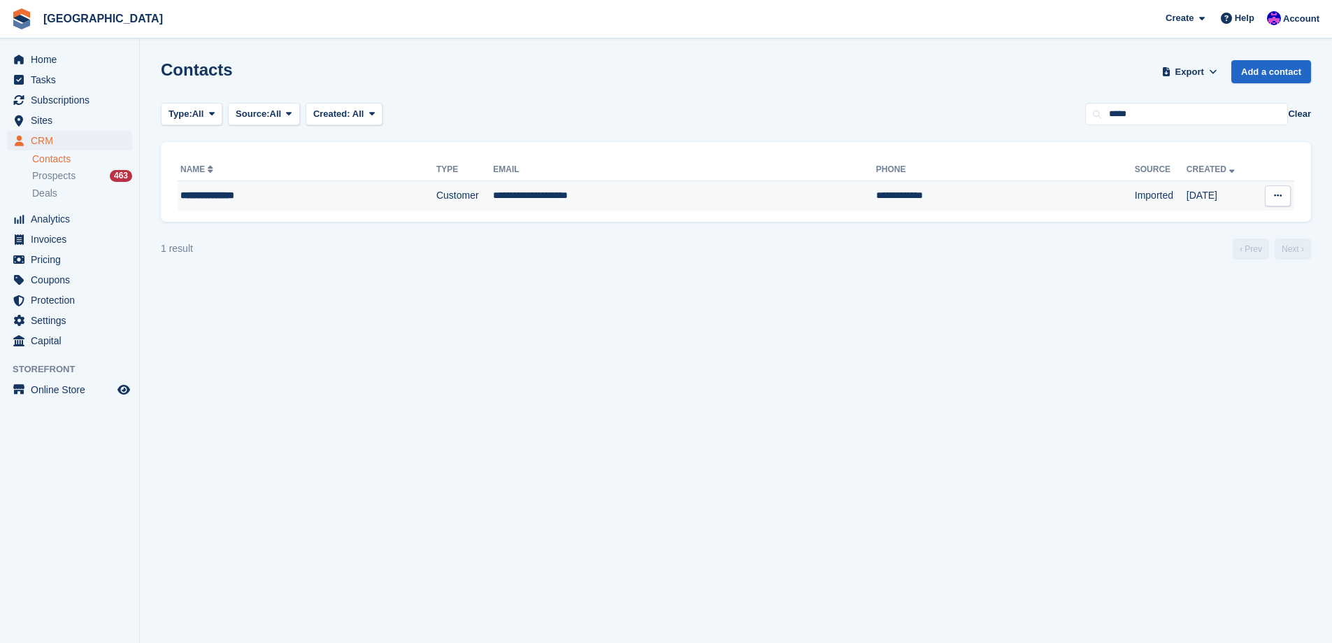
click at [436, 208] on td "Customer" at bounding box center [464, 195] width 57 height 29
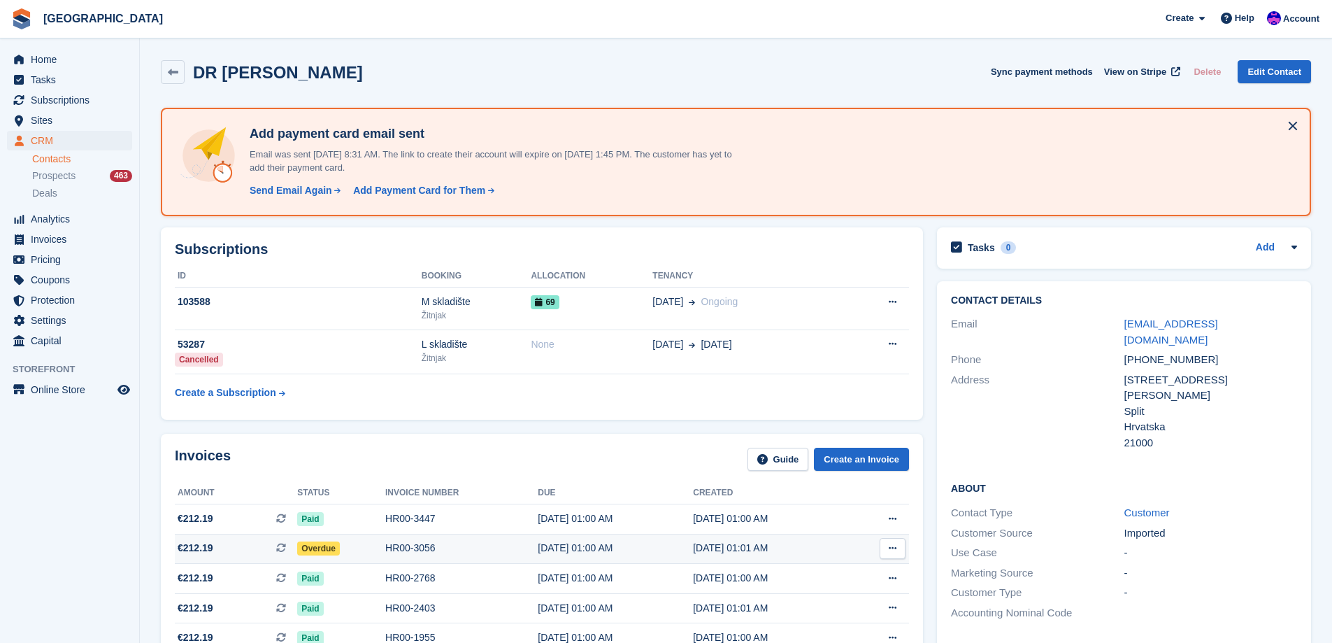
click at [466, 541] on div "HR00-3056" at bounding box center [461, 547] width 152 height 15
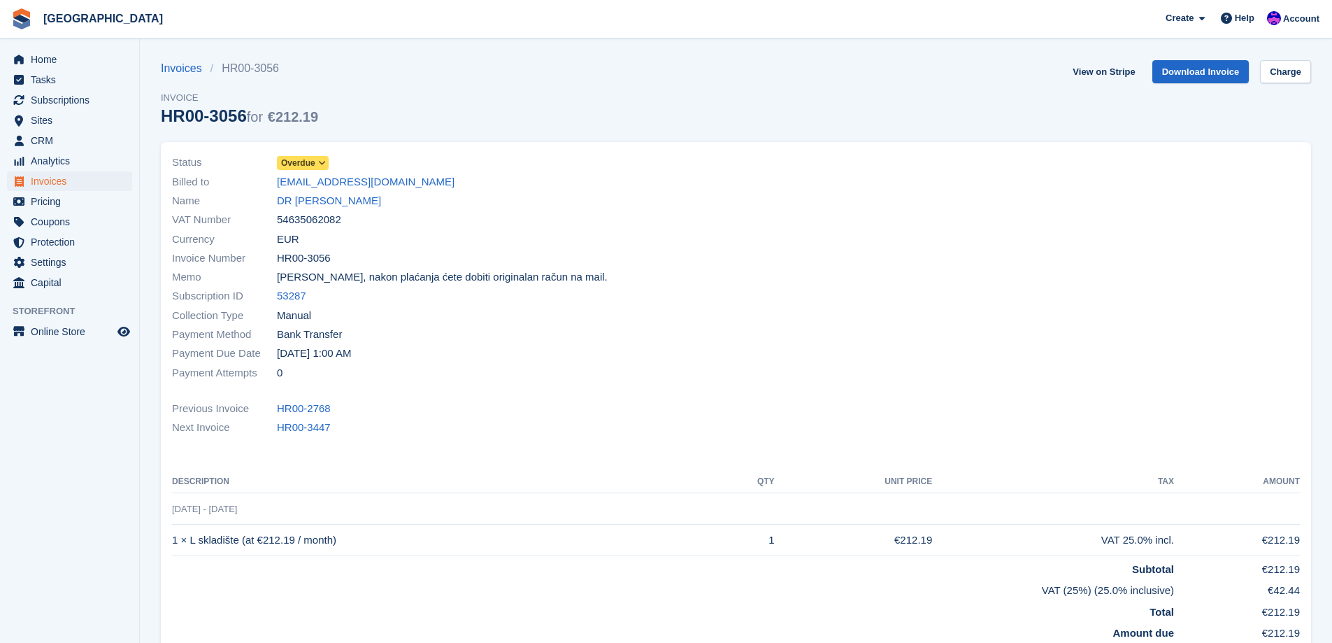
click at [320, 159] on icon at bounding box center [322, 163] width 8 height 8
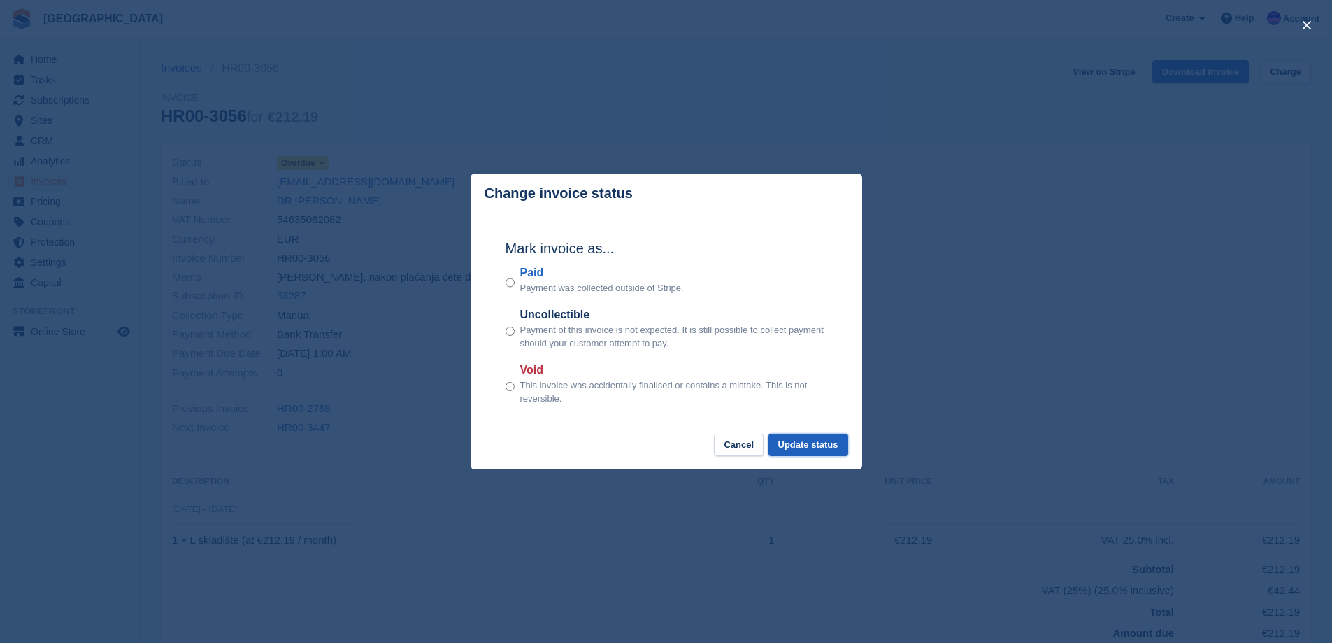
click at [799, 445] on button "Update status" at bounding box center [808, 445] width 80 height 23
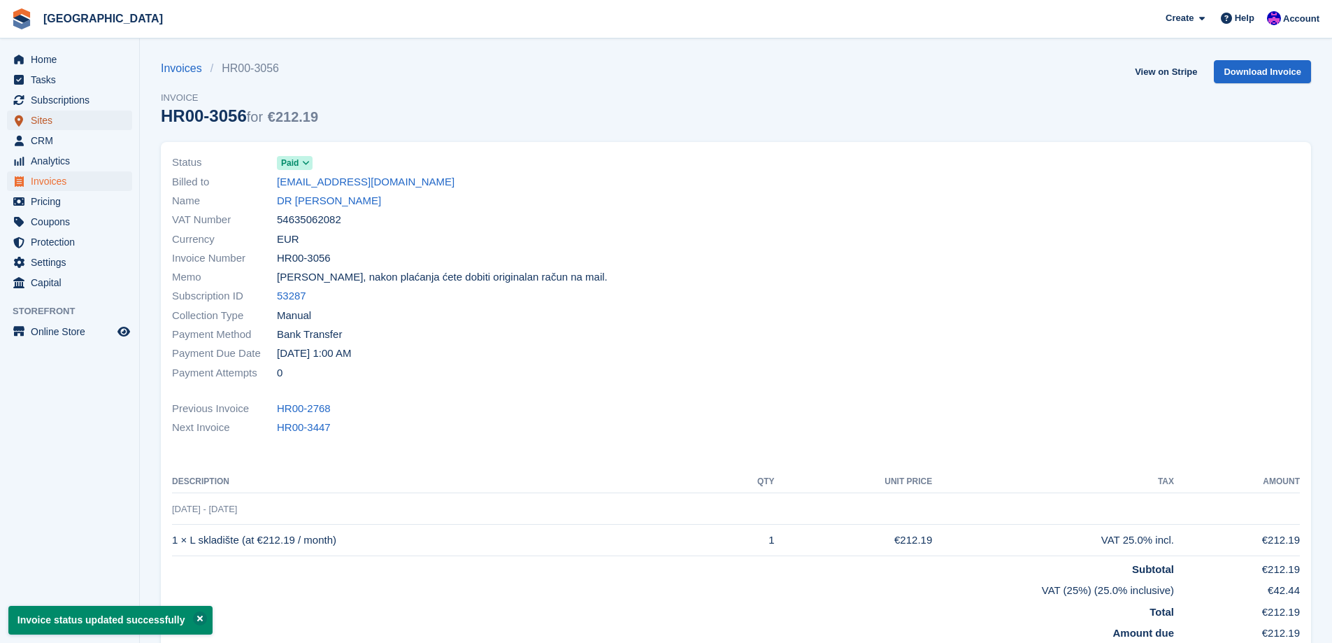
click at [62, 122] on span "Sites" at bounding box center [73, 120] width 84 height 20
click at [338, 206] on link "DR LUIGI d.o.o." at bounding box center [329, 201] width 104 height 16
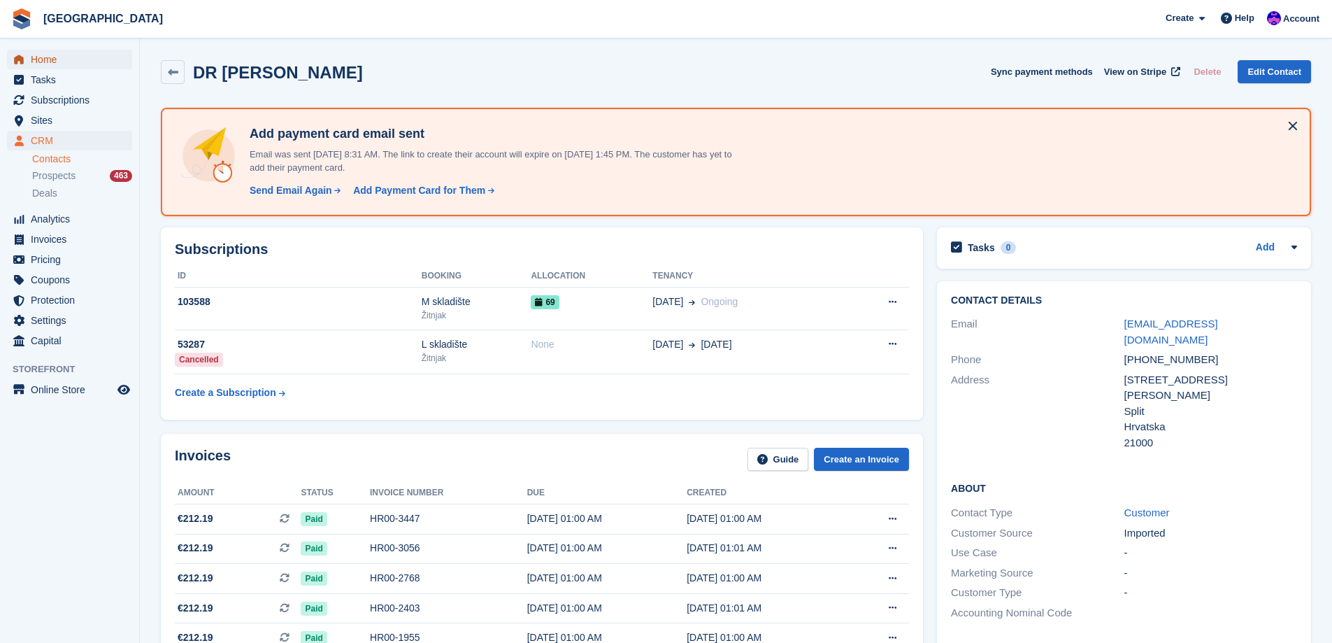
click at [78, 55] on span "Home" at bounding box center [73, 60] width 84 height 20
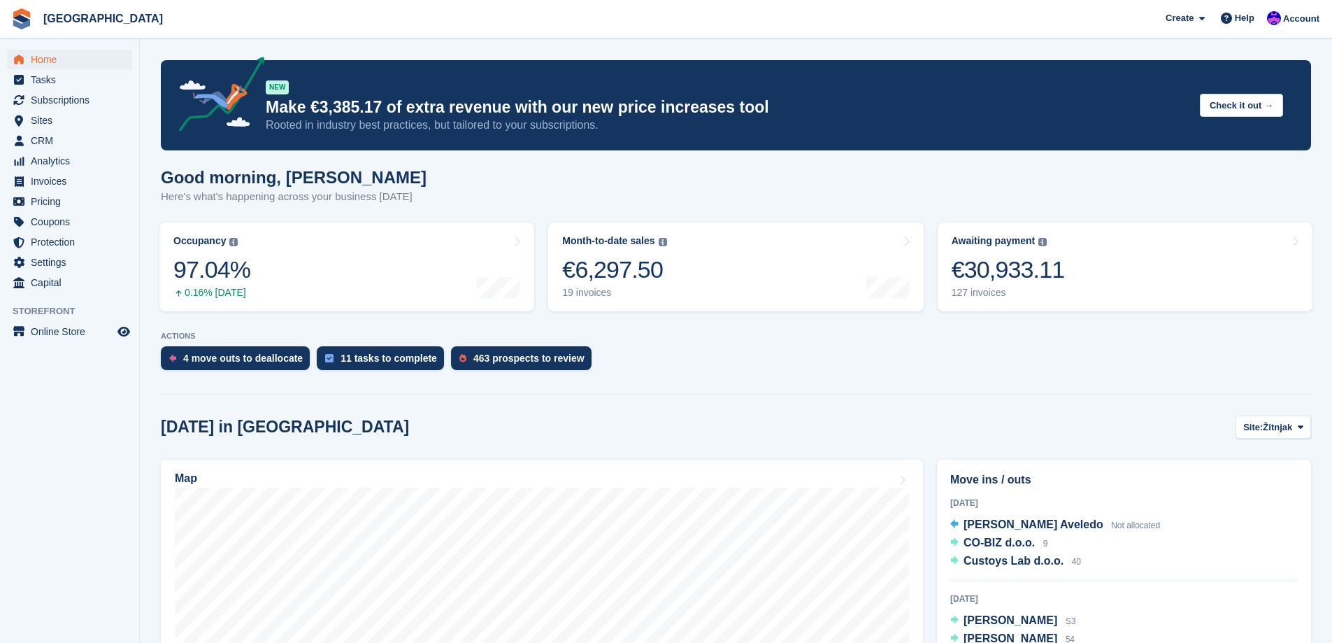
scroll to position [210, 0]
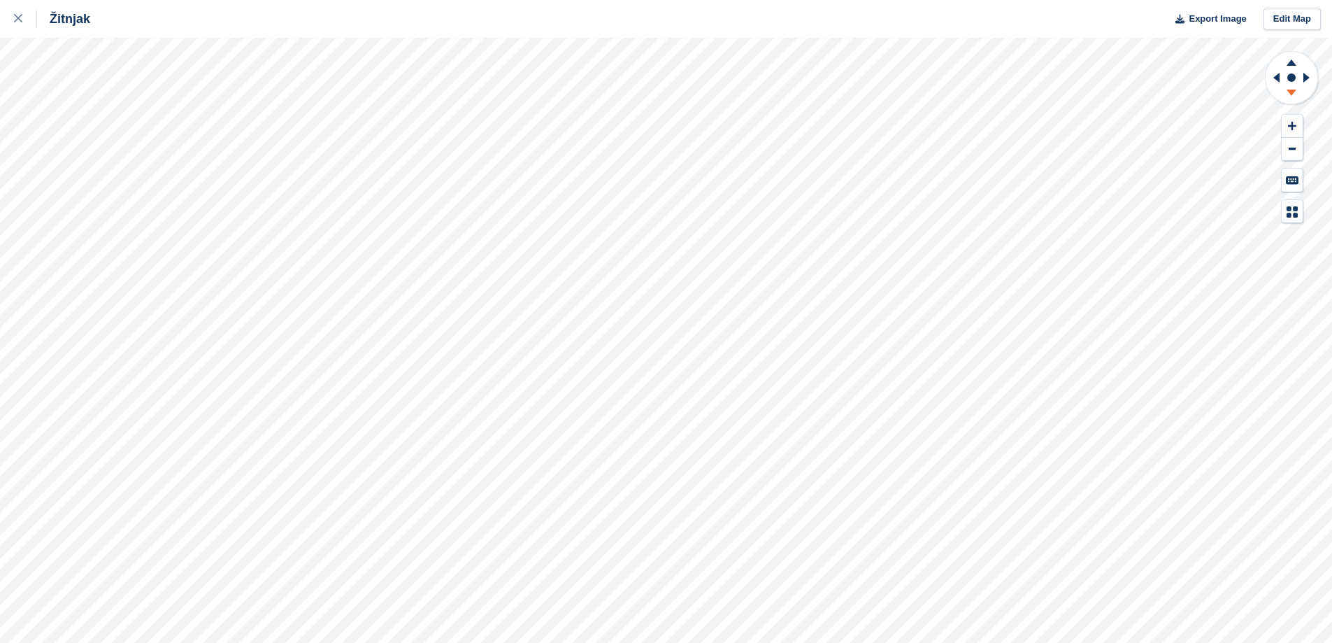
click at [1296, 96] on icon at bounding box center [1291, 94] width 36 height 17
click at [1289, 71] on rect at bounding box center [1291, 77] width 17 height 17
click at [24, 19] on div at bounding box center [25, 18] width 23 height 17
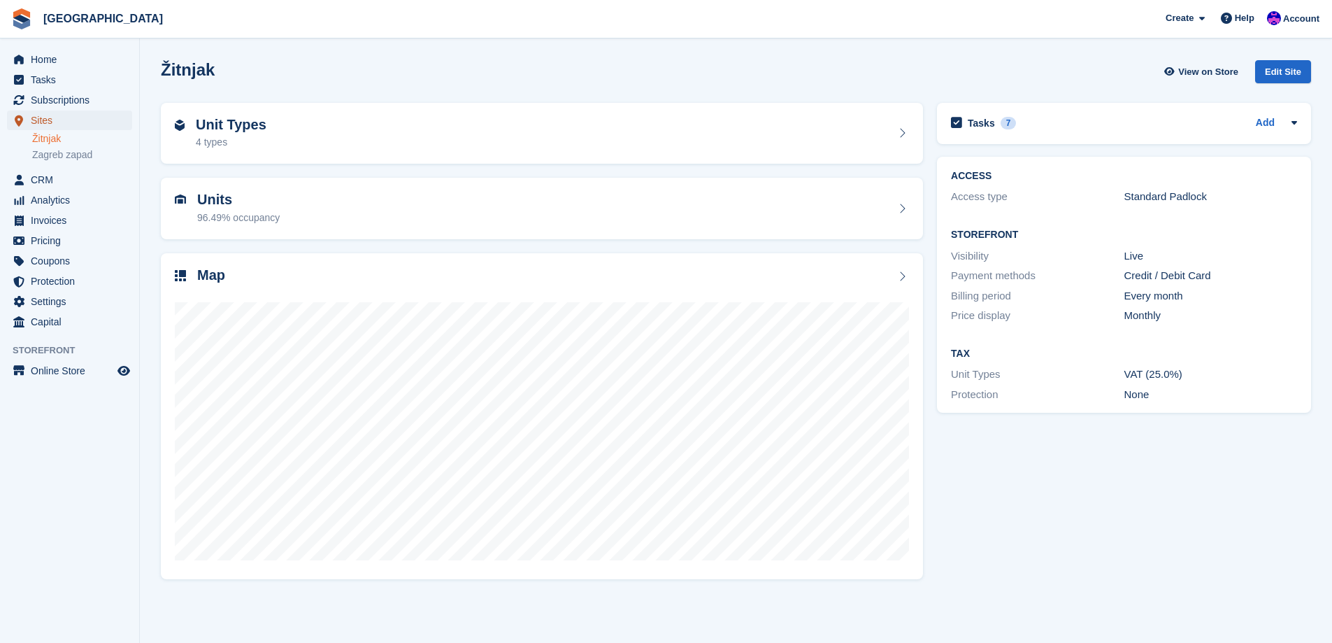
click at [50, 122] on span "Sites" at bounding box center [73, 120] width 84 height 20
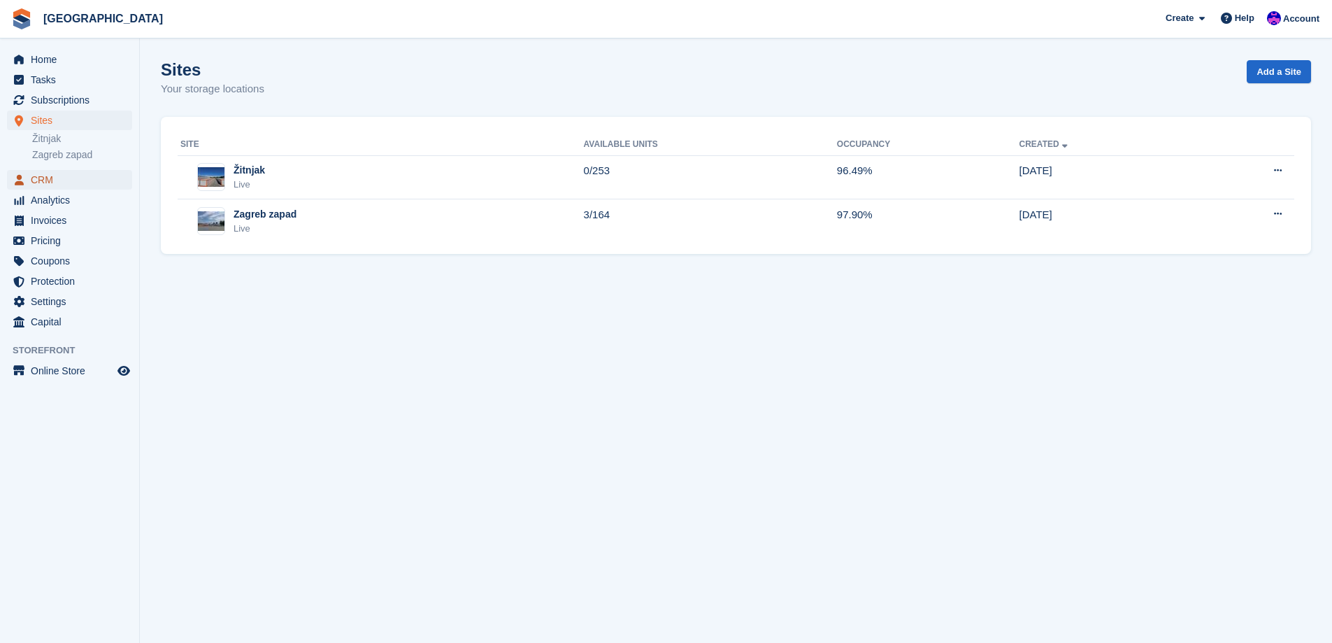
click at [44, 180] on span "CRM" at bounding box center [73, 180] width 84 height 20
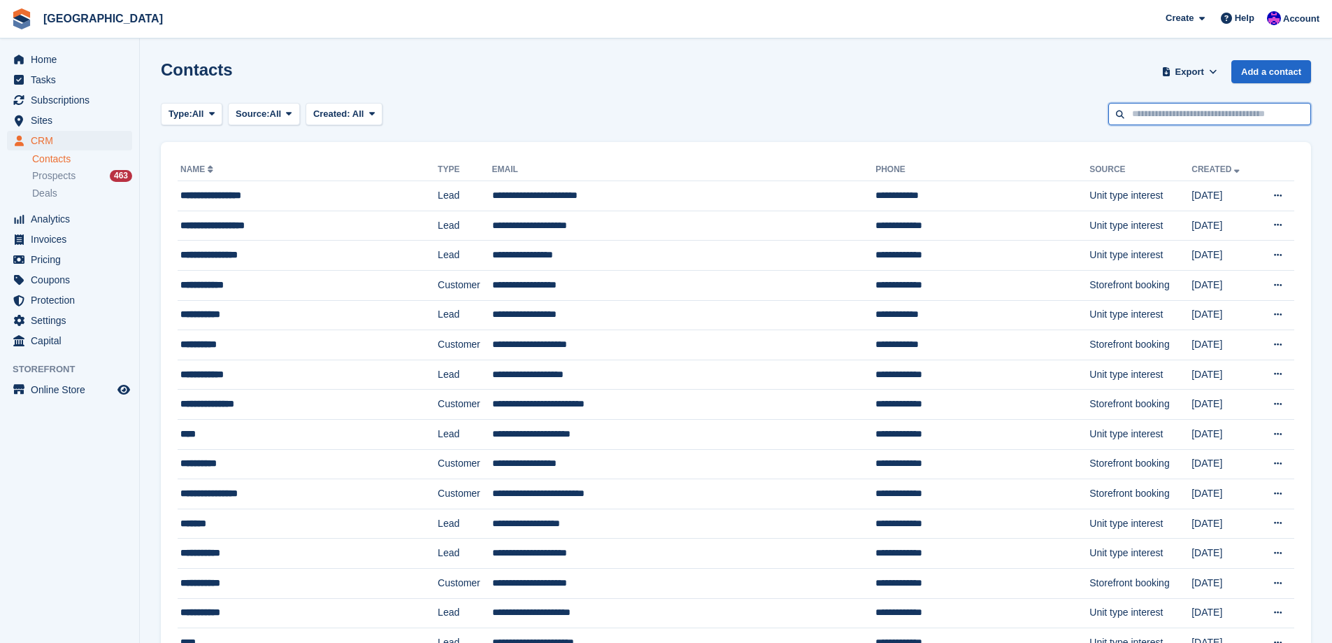
click at [1164, 122] on input "text" at bounding box center [1209, 114] width 203 height 23
type input "*****"
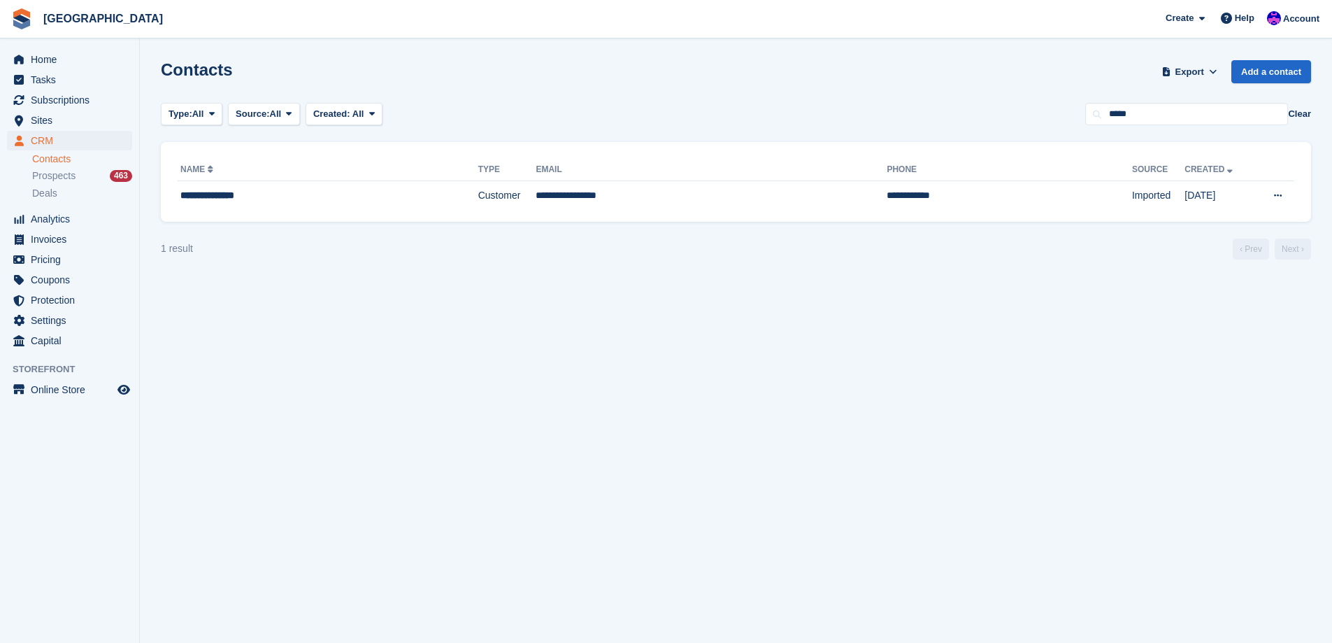
click at [710, 161] on th "Email" at bounding box center [711, 170] width 351 height 22
click at [702, 182] on td "**********" at bounding box center [711, 195] width 351 height 29
